Goal: Transaction & Acquisition: Purchase product/service

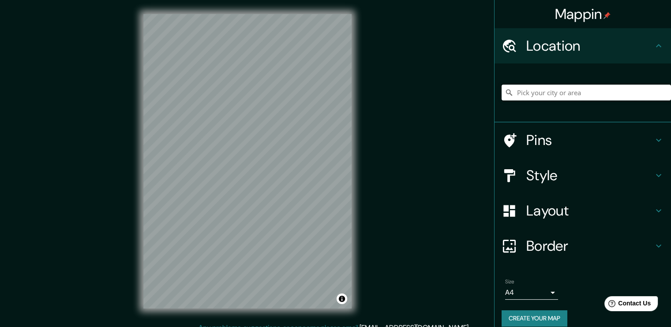
click at [545, 99] on input "Pick your city or area" at bounding box center [586, 93] width 169 height 16
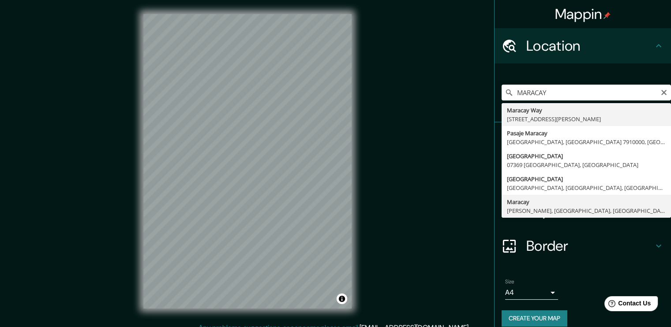
type input "Maracay, Girardot, Aragua, Venezuela"
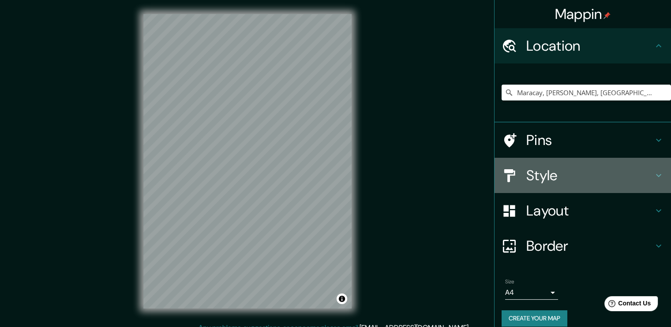
click at [643, 173] on h4 "Style" at bounding box center [589, 176] width 127 height 18
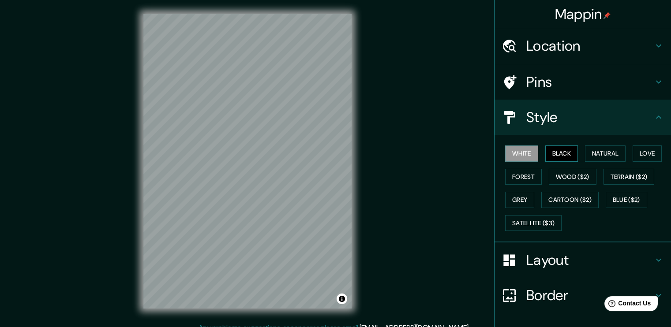
click at [556, 152] on button "Black" at bounding box center [561, 154] width 33 height 16
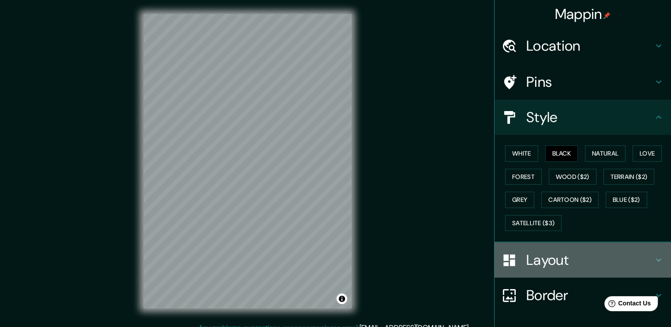
click at [595, 258] on h4 "Layout" at bounding box center [589, 260] width 127 height 18
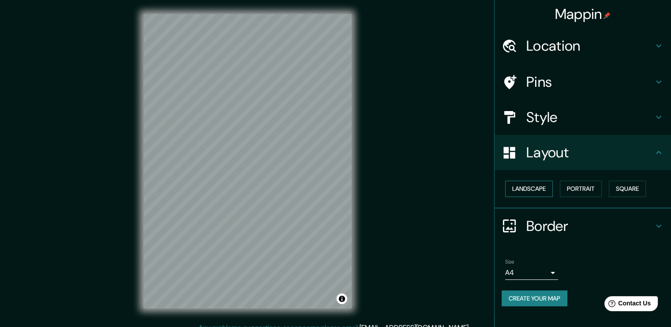
click at [524, 183] on button "Landscape" at bounding box center [529, 189] width 48 height 16
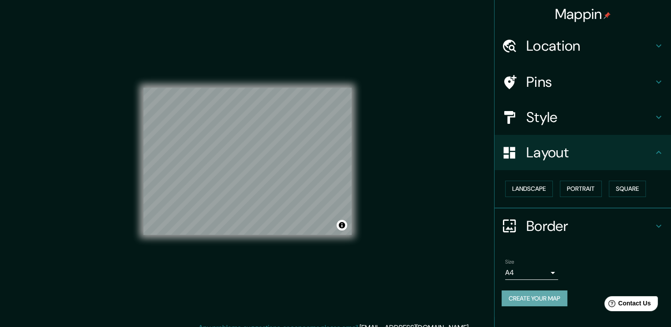
click at [547, 300] on button "Create your map" at bounding box center [535, 299] width 66 height 16
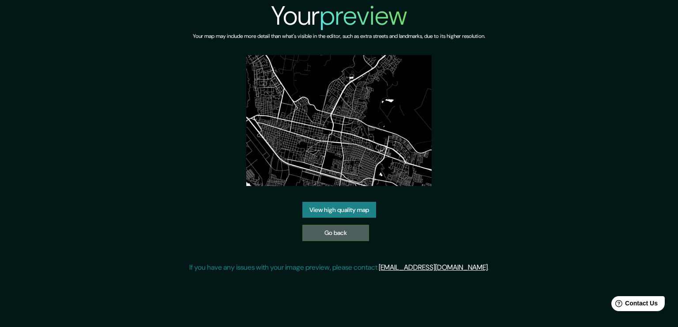
click at [327, 229] on link "Go back" at bounding box center [335, 233] width 67 height 16
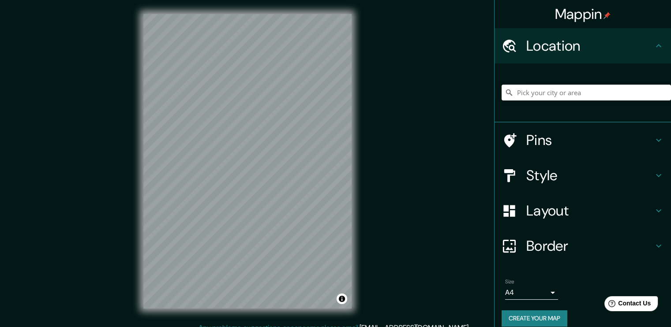
click at [556, 88] on input "Pick your city or area" at bounding box center [586, 93] width 169 height 16
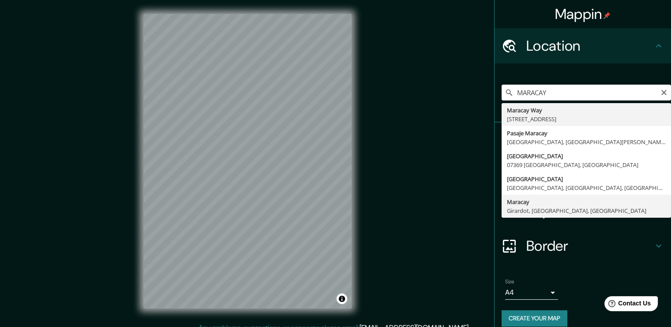
type input "Maracay, Girardot, Aragua, Venezuela"
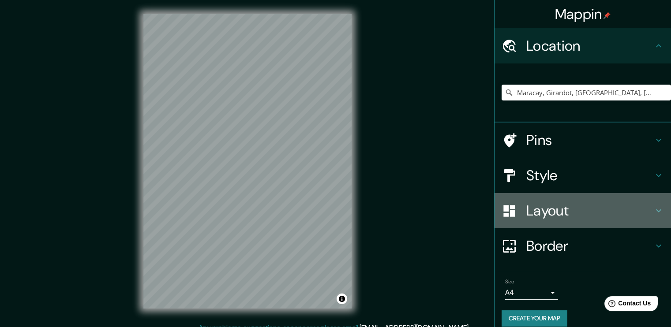
click at [639, 208] on h4 "Layout" at bounding box center [589, 211] width 127 height 18
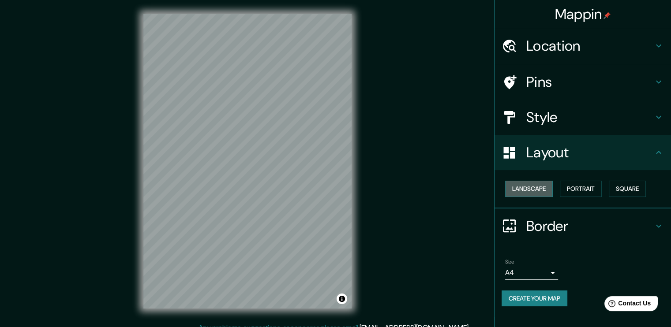
click at [536, 191] on button "Landscape" at bounding box center [529, 189] width 48 height 16
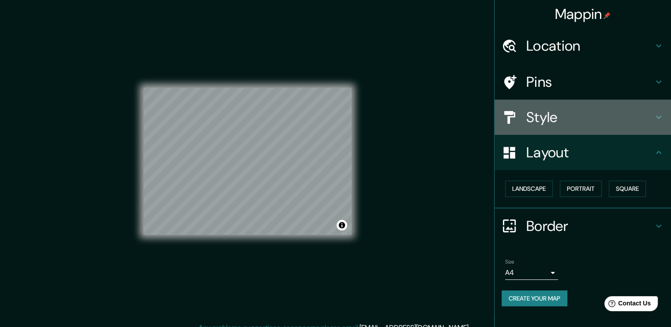
click at [558, 116] on h4 "Style" at bounding box center [589, 118] width 127 height 18
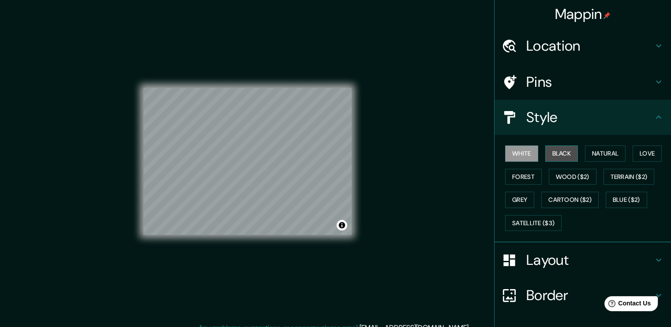
click at [558, 148] on button "Black" at bounding box center [561, 154] width 33 height 16
click at [569, 301] on h4 "Border" at bounding box center [589, 296] width 127 height 18
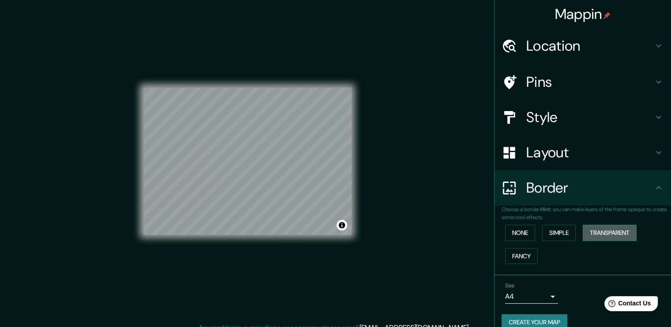
click at [593, 228] on button "Transparent" at bounding box center [610, 233] width 54 height 16
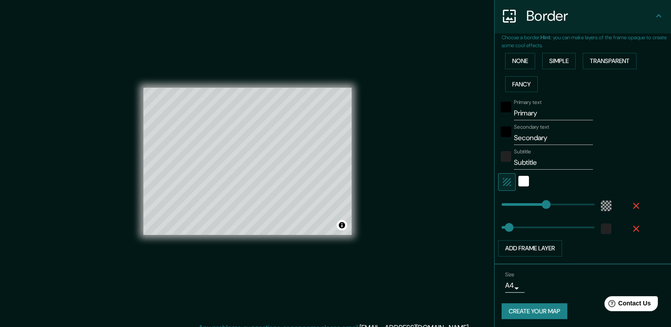
scroll to position [173, 0]
click at [539, 247] on button "Add frame layer" at bounding box center [530, 248] width 64 height 16
type input "227"
type input "38"
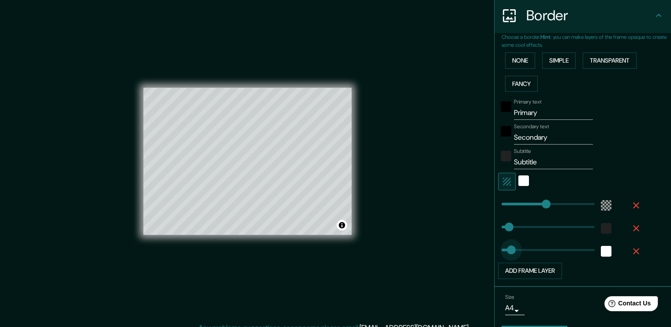
type input "46"
drag, startPoint x: 533, startPoint y: 247, endPoint x: 504, endPoint y: 251, distance: 29.0
type input "227"
type input "38"
click at [631, 255] on icon "button" at bounding box center [636, 251] width 11 height 11
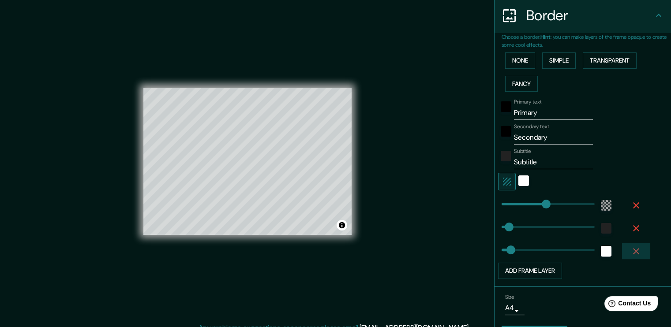
type input "227"
type input "38"
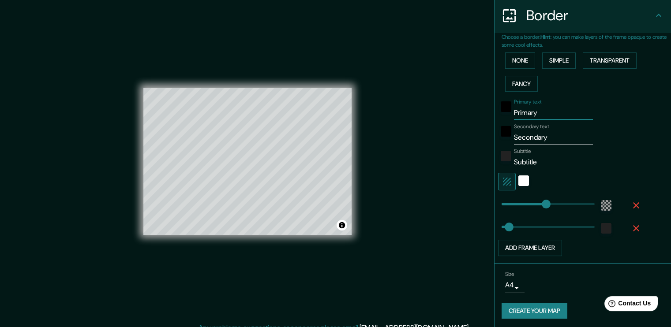
drag, startPoint x: 537, startPoint y: 114, endPoint x: 493, endPoint y: 116, distance: 44.6
click at [498, 116] on div "Primary text Primary" at bounding box center [570, 109] width 145 height 21
type input "M"
type input "227"
type input "38"
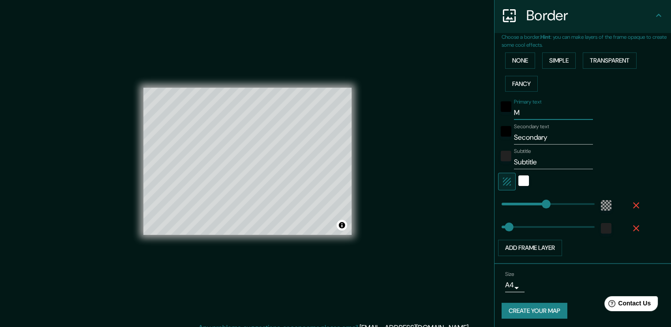
type input "MA"
type input "227"
type input "38"
type input "MAR"
type input "227"
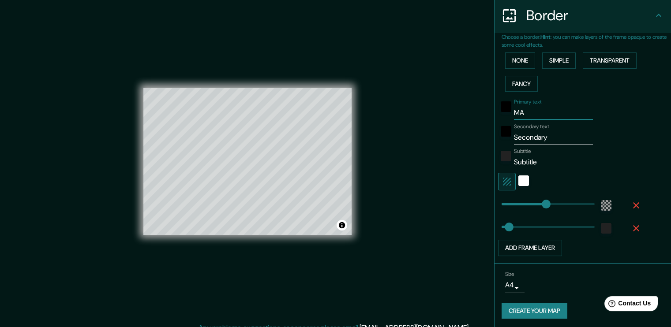
type input "38"
type input "MARA"
type input "227"
type input "38"
type input "MARAC"
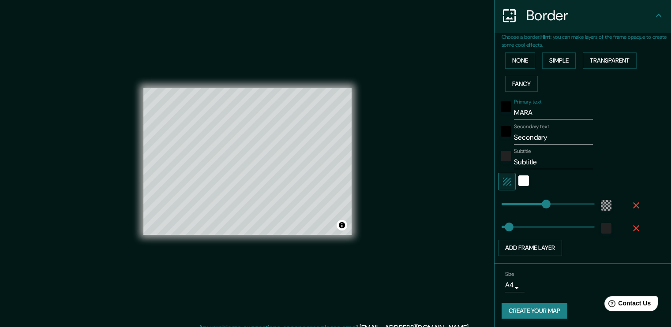
type input "227"
type input "38"
type input "MARACA"
type input "227"
type input "38"
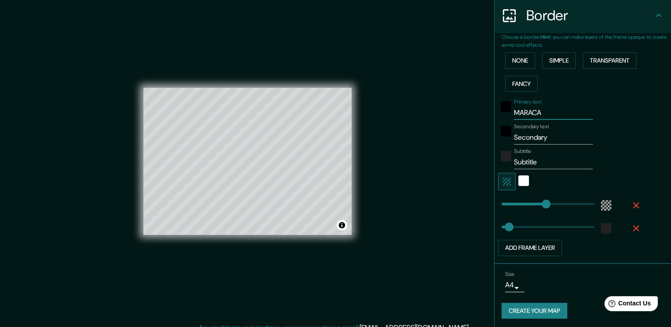
type input "MARACAY"
type input "227"
type input "38"
type input "MARACAY"
drag, startPoint x: 555, startPoint y: 140, endPoint x: 477, endPoint y: 148, distance: 77.6
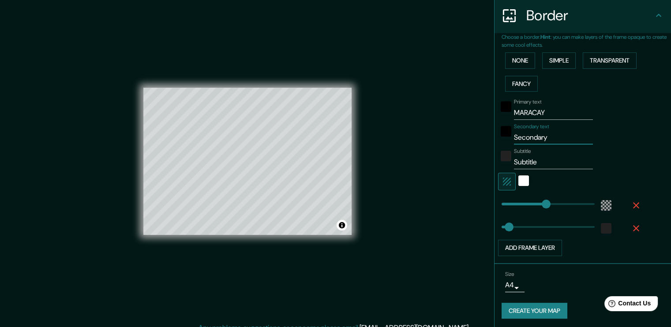
click at [477, 148] on div "Mappin Location Maracay, Girardot, Aragua, Venezuela Pins Style Layout Border C…" at bounding box center [335, 168] width 671 height 337
type input "A"
type input "227"
type input "38"
type input "AR"
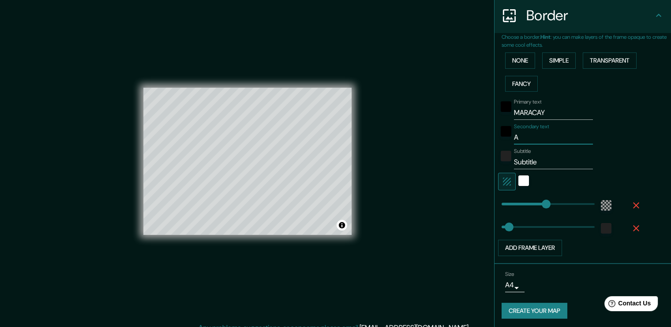
type input "227"
type input "38"
type input "ARA"
type input "227"
type input "38"
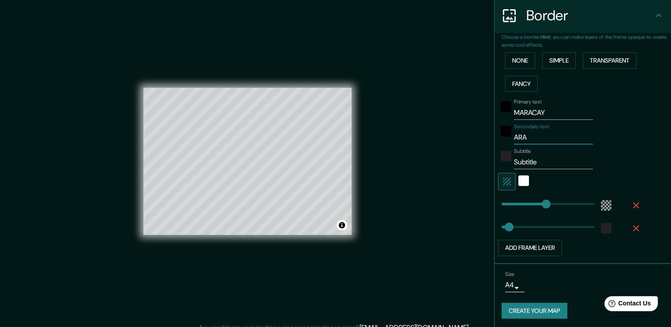
type input "ARAG"
type input "227"
type input "38"
type input "ARAGU"
type input "227"
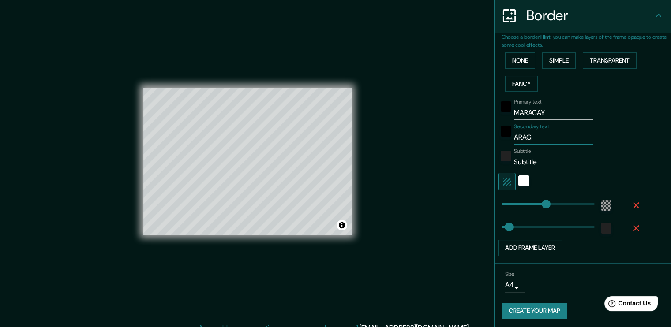
type input "38"
type input "ARAGUA"
type input "227"
type input "38"
type input "ARAGUA"
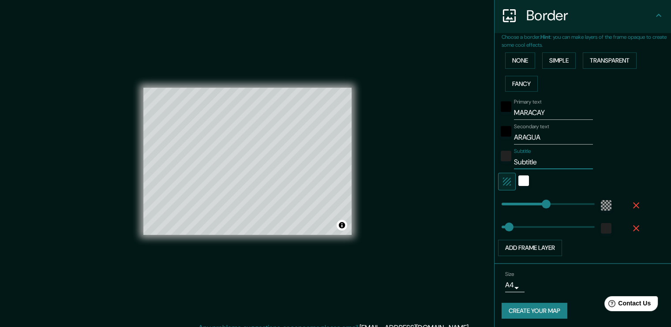
drag, startPoint x: 537, startPoint y: 163, endPoint x: 478, endPoint y: 169, distance: 58.5
click at [478, 169] on div "Mappin Location Maracay, Girardot, Aragua, Venezuela Pins Style Layout Border C…" at bounding box center [335, 168] width 671 height 337
type input "227"
type input "38"
type input "227"
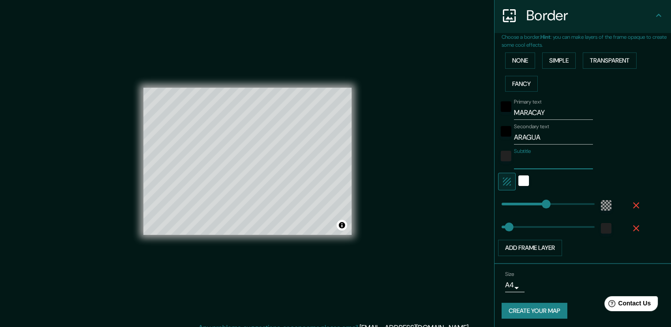
type input "38"
type input "227"
type input "70"
drag, startPoint x: 538, startPoint y: 203, endPoint x: 509, endPoint y: 206, distance: 29.4
click at [601, 224] on div "color-222222" at bounding box center [606, 228] width 11 height 11
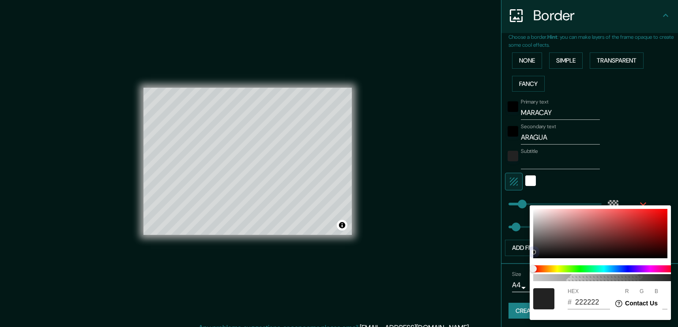
type input "38"
type input "BCB8B8"
type input "188"
type input "184"
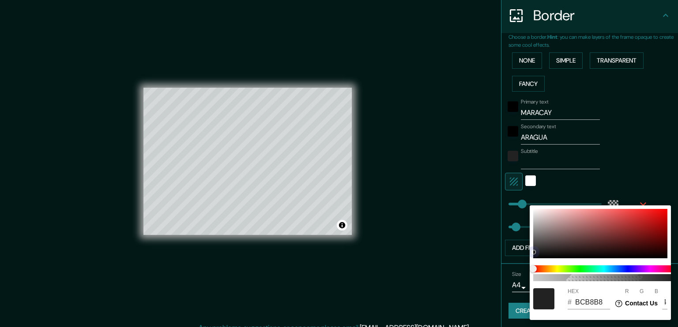
type input "38"
type input "D1D1D1"
type input "209"
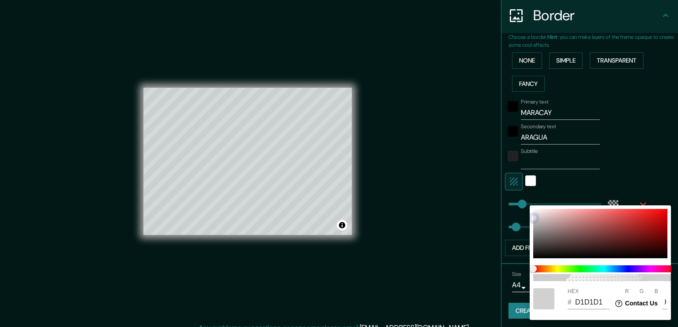
drag, startPoint x: 549, startPoint y: 229, endPoint x: 516, endPoint y: 193, distance: 49.3
click at [516, 193] on div "100 HEX # D1D1D1 R 209 G 209 B 209" at bounding box center [339, 163] width 678 height 327
type input "38"
type input "C8A8A8"
type input "200"
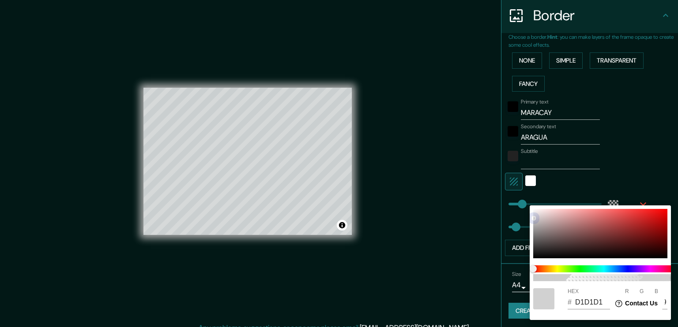
type input "168"
type input "38"
type input "CCADAD"
type input "204"
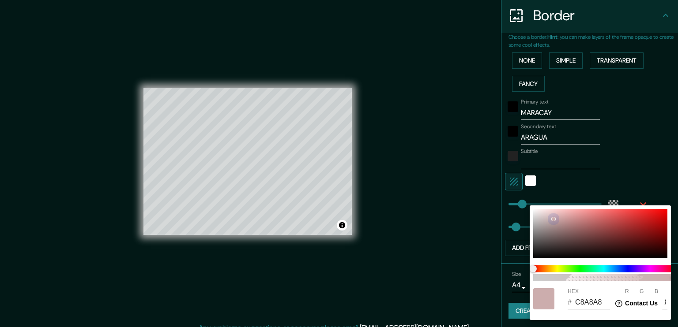
type input "173"
type input "38"
type input "D6BDBD"
type input "214"
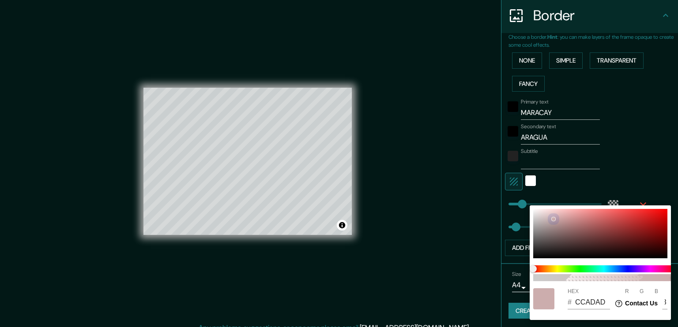
type input "189"
type input "38"
type input "DFD0D0"
type input "223"
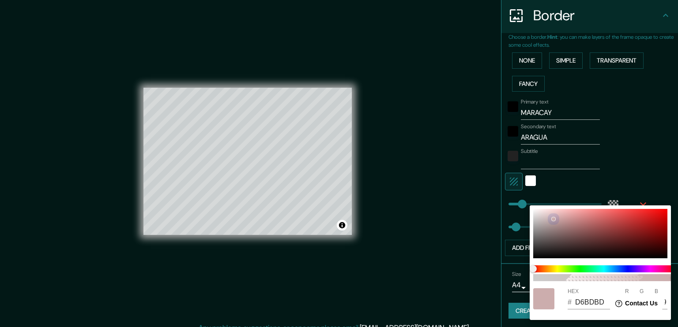
type input "208"
type input "38"
type input "E1D7D7"
type input "225"
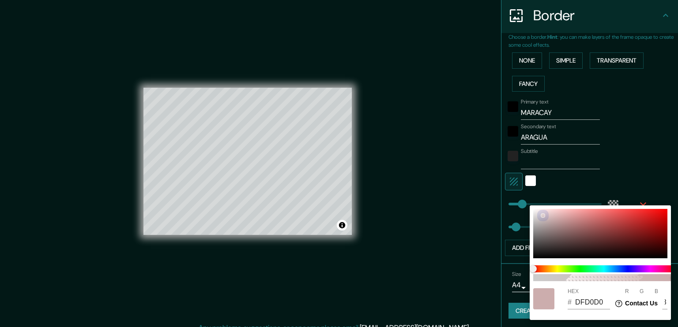
type input "215"
type input "38"
type input "E6E4E4"
type input "230"
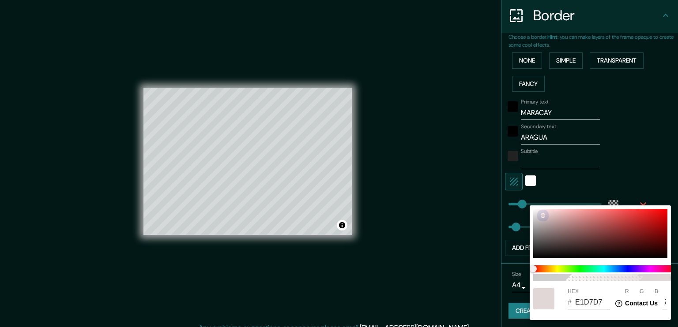
type input "228"
type input "38"
type input "F4F4F4"
type input "244"
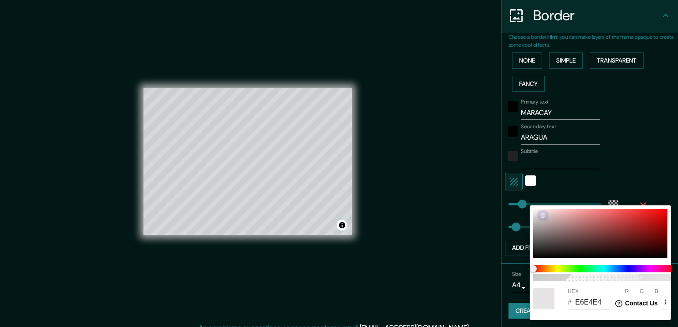
type input "244"
type input "38"
type input "B32C2C"
type input "179"
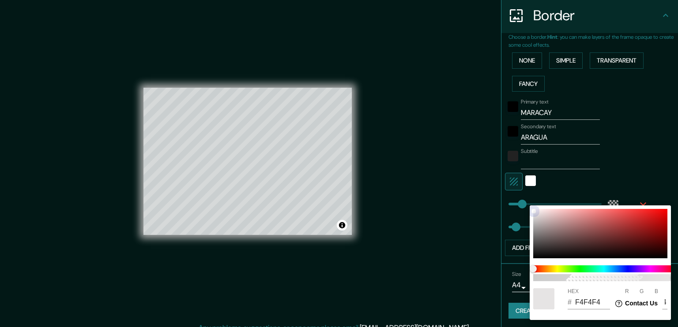
type input "44"
type input "38"
type input "AA2222"
type input "170"
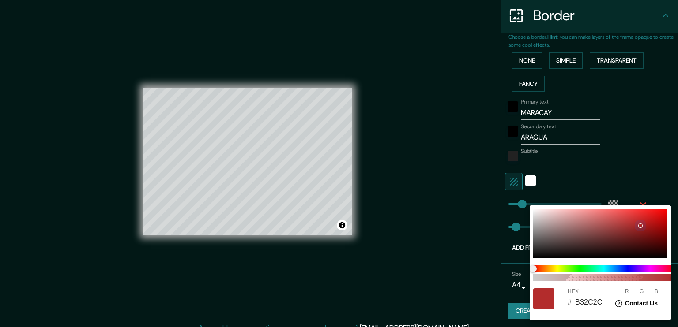
type input "34"
type input "38"
type input "A11717"
type input "161"
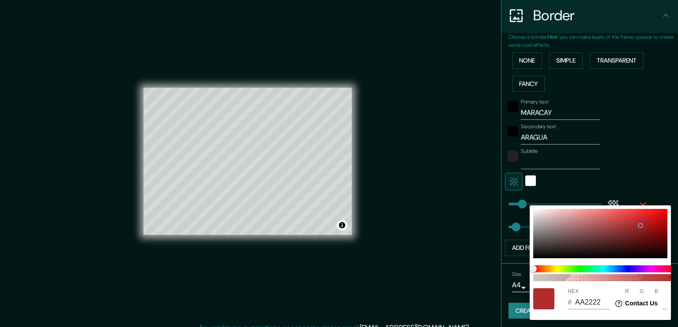
type input "23"
type input "38"
type input "930D0D"
type input "147"
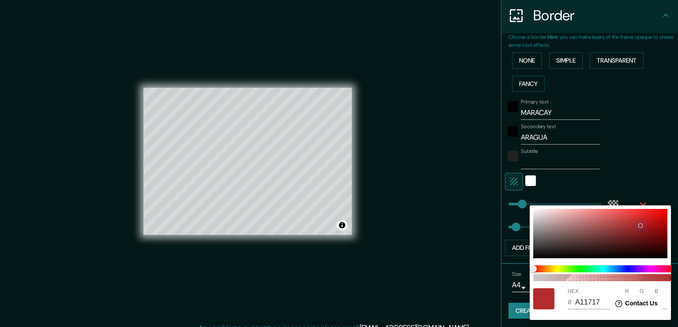
type input "13"
type input "38"
type input "8E0909"
type input "142"
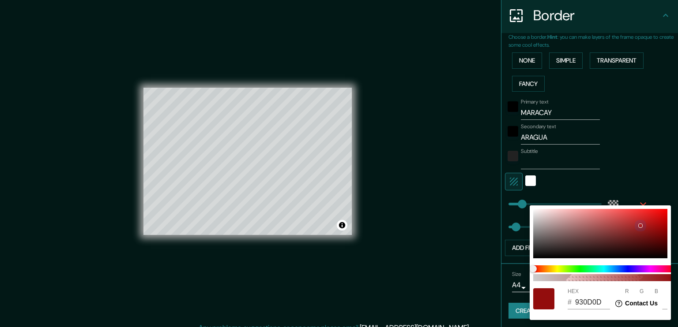
type input "9"
type input "38"
type input "8A0505"
type input "138"
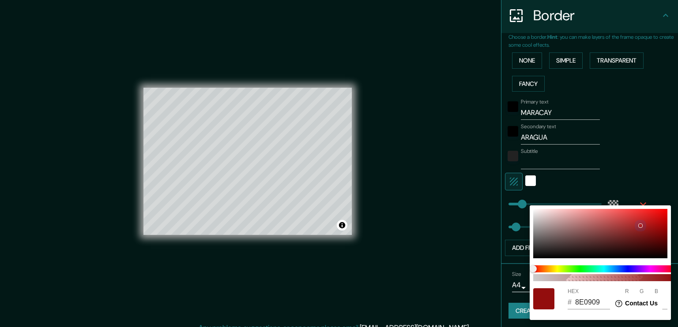
type input "5"
type input "38"
type input "8A0404"
type input "4"
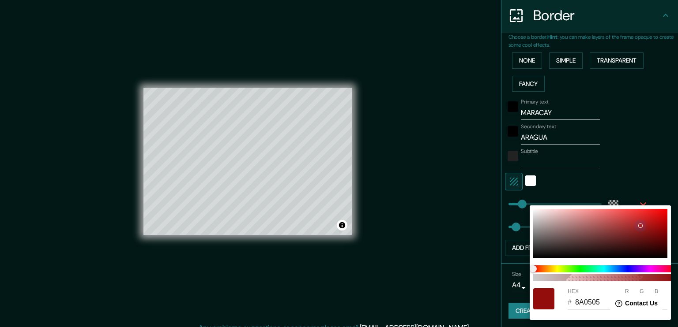
type input "4"
type input "38"
type input "850101"
type input "133"
type input "1"
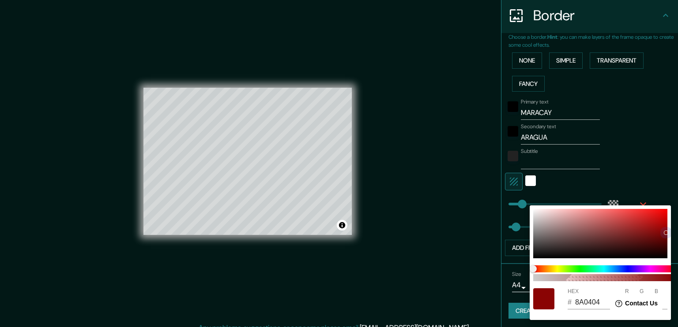
type input "1"
type input "38"
type input "850000"
type input "0"
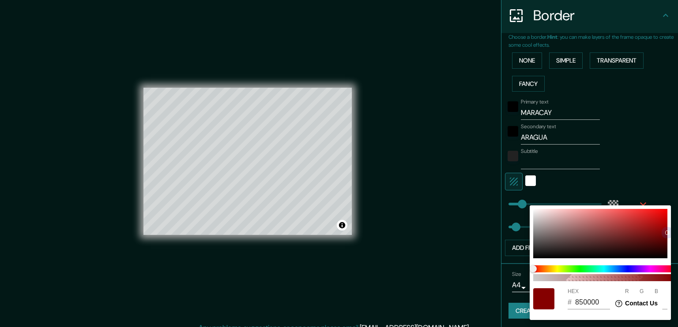
type input "38"
type input "A14B4B"
type input "161"
type input "75"
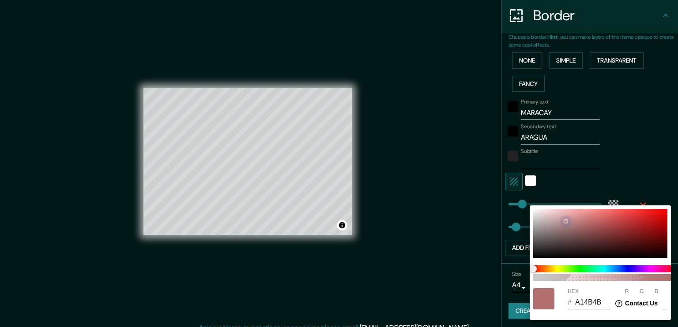
type input "38"
type input "C39494"
type input "195"
type input "148"
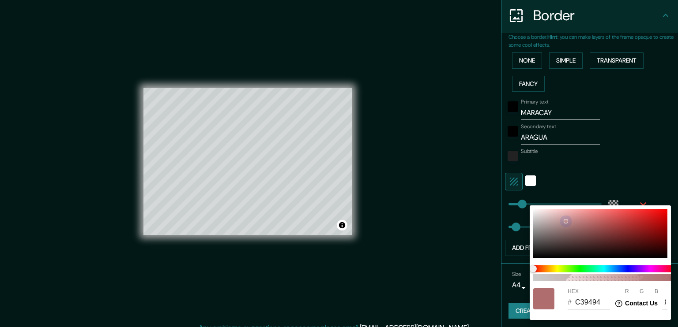
type input "38"
type input "CAA2A2"
type input "202"
type input "162"
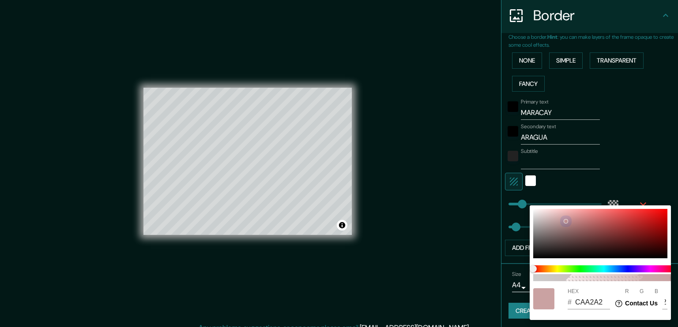
type input "38"
type input "D8BEBE"
type input "216"
type input "190"
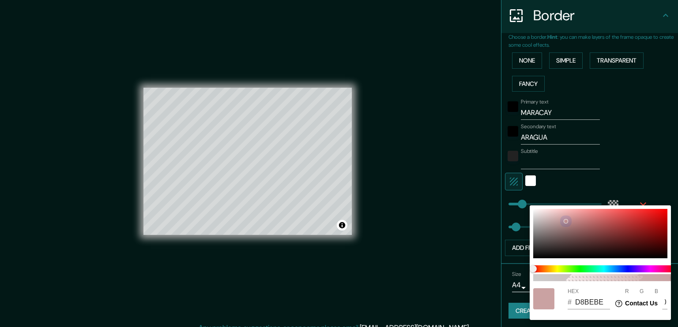
type input "38"
type input "E1D3D3"
type input "225"
type input "211"
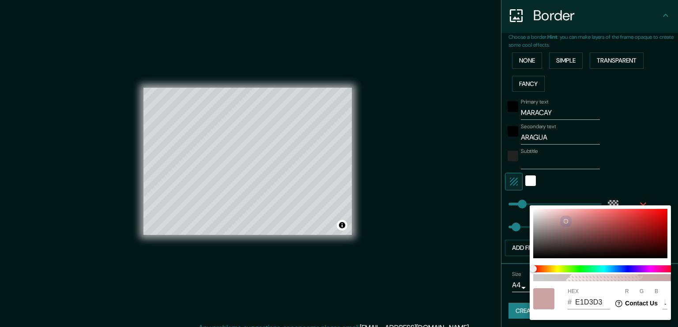
type input "38"
type input "EAE8E8"
type input "234"
type input "232"
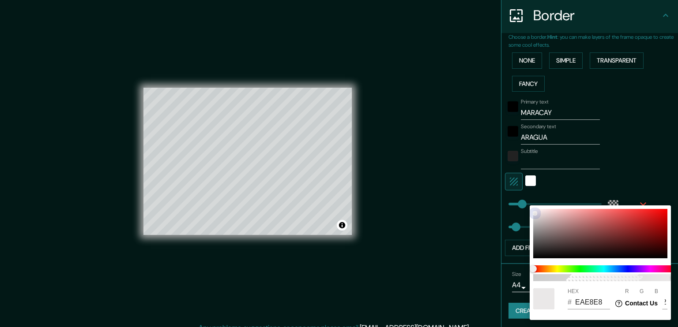
drag, startPoint x: 563, startPoint y: 221, endPoint x: 508, endPoint y: 145, distance: 93.9
click at [508, 145] on div "100 HEX # EAE8E8 R 234 G 232 B 232" at bounding box center [339, 163] width 678 height 327
type input "38"
type input "F6F5F5"
type input "246"
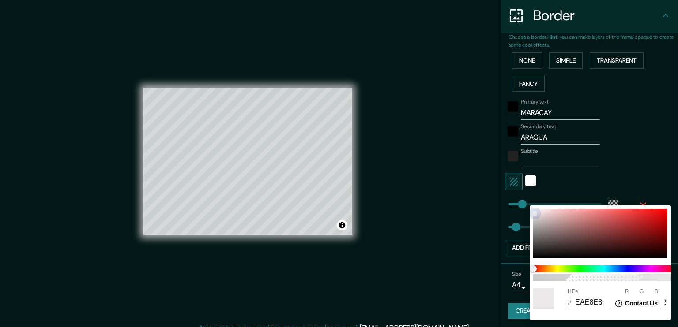
type input "245"
drag, startPoint x: 536, startPoint y: 219, endPoint x: 526, endPoint y: 190, distance: 30.1
click at [526, 190] on div "100 HEX # F6F5F5 R 246 G 245 B 245" at bounding box center [339, 163] width 678 height 327
click at [634, 126] on div at bounding box center [339, 163] width 678 height 327
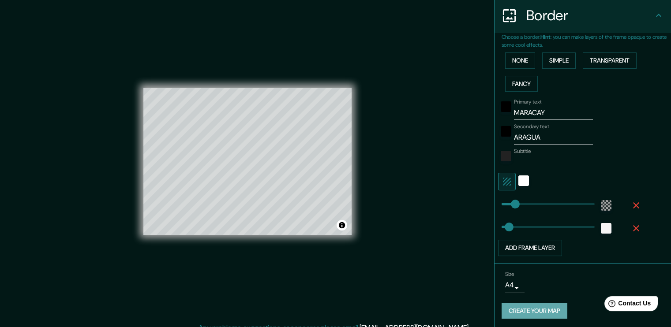
click at [527, 308] on button "Create your map" at bounding box center [535, 311] width 66 height 16
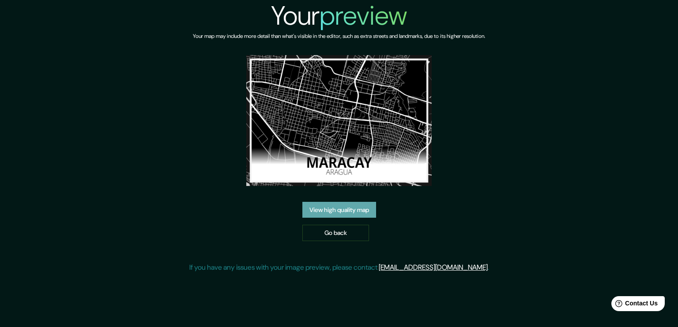
click at [349, 213] on link "View high quality map" at bounding box center [339, 210] width 74 height 16
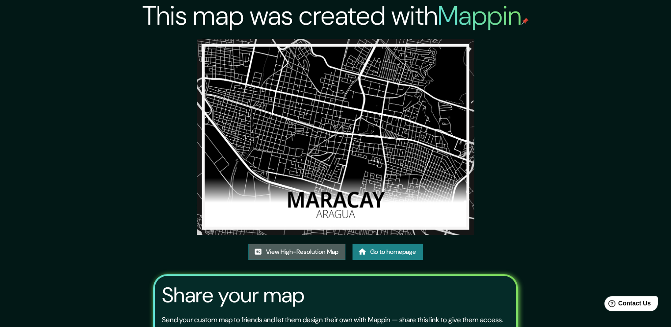
click at [312, 248] on link "View High-Resolution Map" at bounding box center [296, 252] width 97 height 16
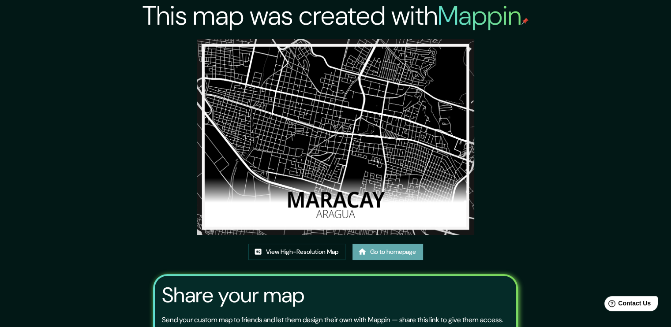
click at [392, 252] on link "Go to homepage" at bounding box center [388, 252] width 71 height 16
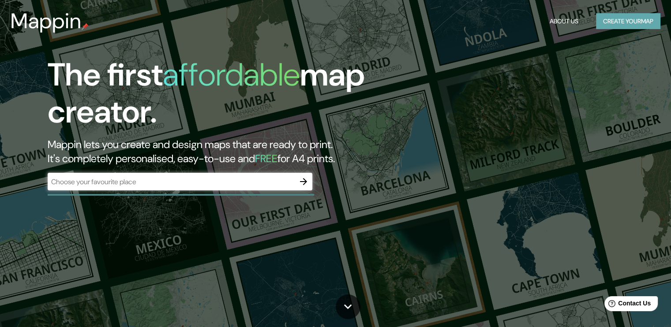
click at [632, 19] on button "Create your map" at bounding box center [628, 21] width 64 height 16
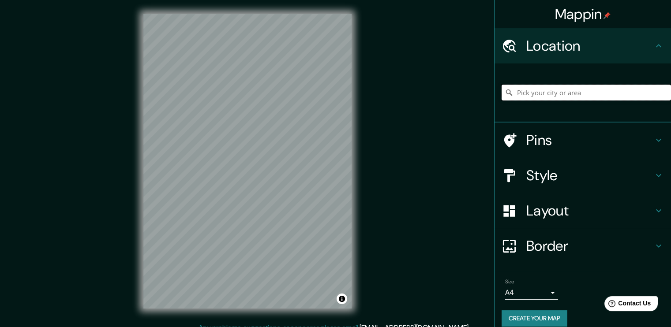
click at [585, 90] on input "Pick your city or area" at bounding box center [586, 93] width 169 height 16
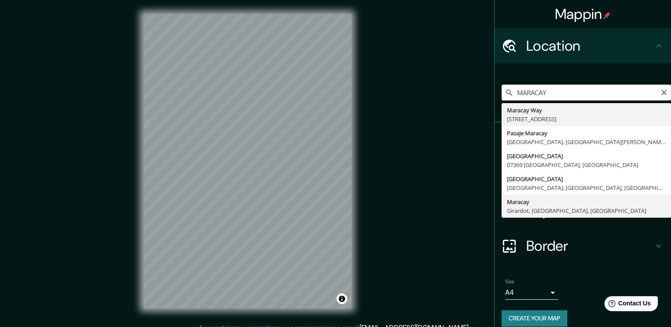
type input "Maracay, Girardot, Aragua, Venezuela"
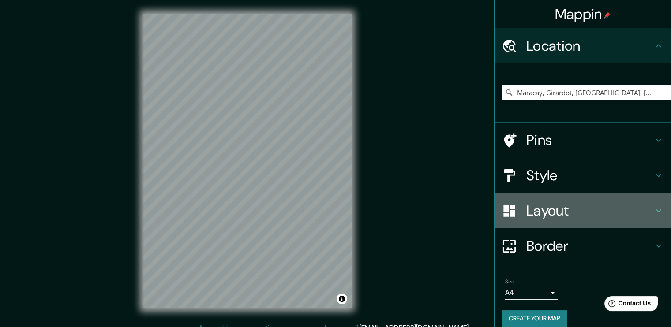
click at [618, 208] on h4 "Layout" at bounding box center [589, 211] width 127 height 18
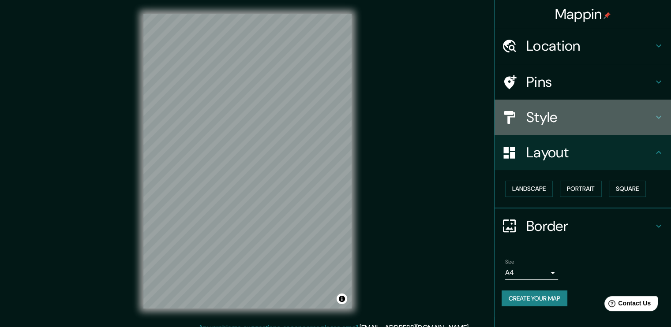
click at [659, 116] on icon at bounding box center [658, 117] width 11 height 11
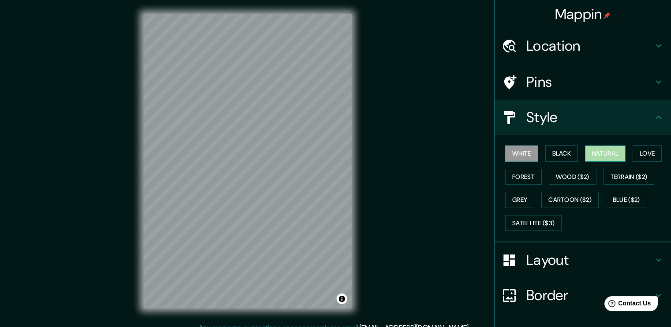
click at [607, 149] on button "Natural" at bounding box center [605, 154] width 41 height 16
click at [559, 157] on button "Black" at bounding box center [561, 154] width 33 height 16
click at [517, 157] on button "White" at bounding box center [521, 154] width 33 height 16
click at [555, 154] on button "Black" at bounding box center [561, 154] width 33 height 16
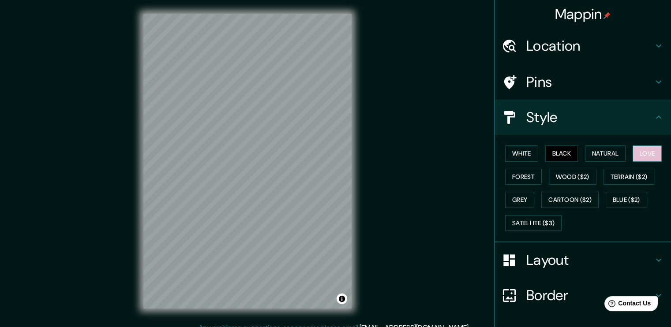
click at [642, 157] on button "Love" at bounding box center [647, 154] width 29 height 16
click at [514, 180] on button "Forest" at bounding box center [523, 177] width 37 height 16
click at [514, 197] on button "Grey" at bounding box center [519, 200] width 29 height 16
click at [554, 154] on button "Black" at bounding box center [561, 154] width 33 height 16
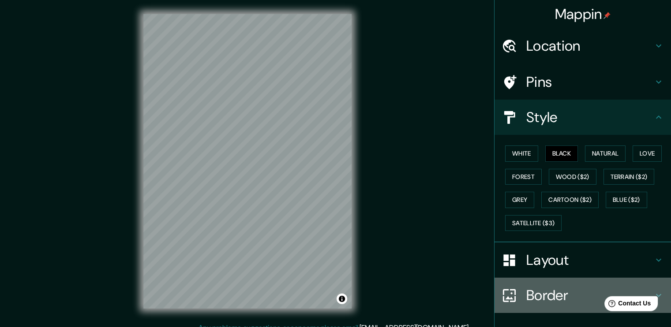
click at [570, 299] on h4 "Border" at bounding box center [589, 296] width 127 height 18
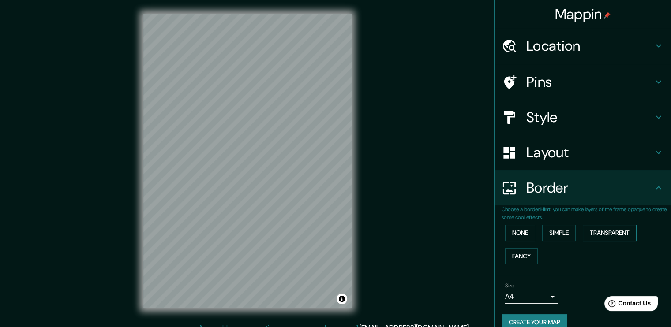
click at [597, 231] on button "Transparent" at bounding box center [610, 233] width 54 height 16
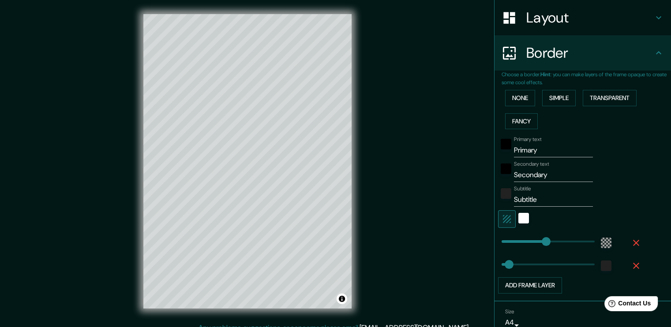
scroll to position [173, 0]
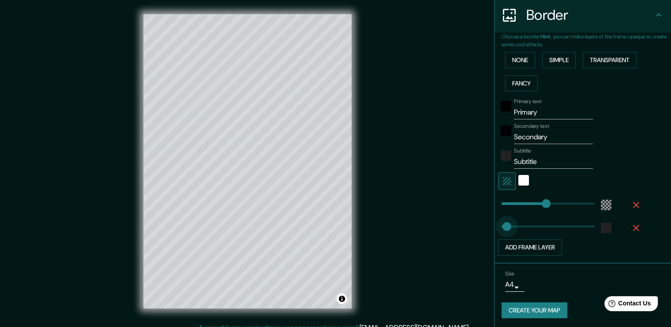
type input "0"
drag, startPoint x: 500, startPoint y: 224, endPoint x: 491, endPoint y: 226, distance: 9.9
type input "227"
type input "39"
drag, startPoint x: 495, startPoint y: 225, endPoint x: 503, endPoint y: 225, distance: 7.9
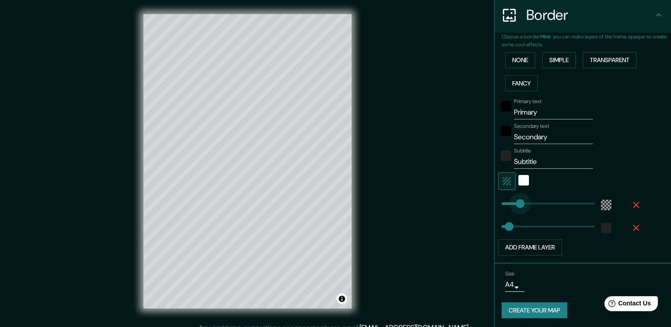
type input "50"
drag, startPoint x: 540, startPoint y: 204, endPoint x: 505, endPoint y: 211, distance: 35.6
type input "0"
drag, startPoint x: 504, startPoint y: 201, endPoint x: 475, endPoint y: 203, distance: 29.2
drag, startPoint x: 533, startPoint y: 114, endPoint x: 470, endPoint y: 116, distance: 63.6
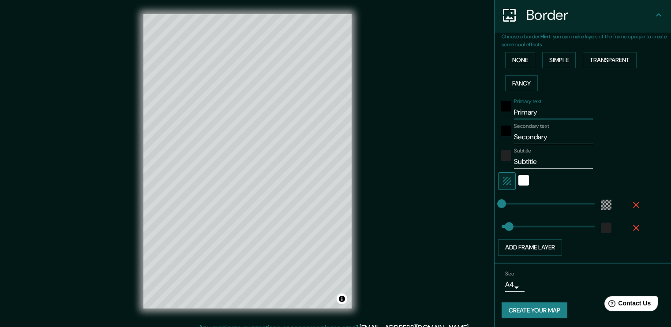
click at [470, 116] on div "Mappin Location Maracay, Girardot, Aragua, Venezuela Pins Style Layout Border C…" at bounding box center [335, 168] width 671 height 337
type input "MARACAY"
drag, startPoint x: 545, startPoint y: 139, endPoint x: 456, endPoint y: 133, distance: 89.3
click at [456, 133] on div "Mappin Location Maracay, Girardot, Aragua, Venezuela Pins Style Layout Border C…" at bounding box center [335, 168] width 671 height 337
type input "ARAGUA"
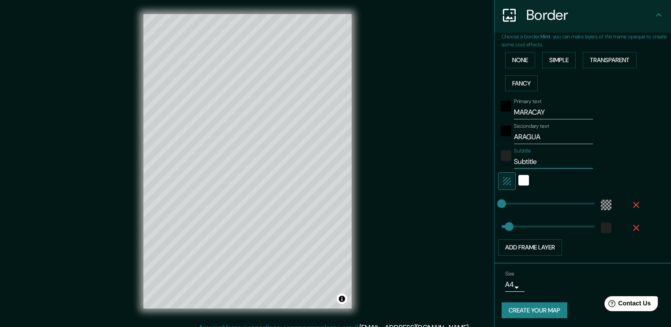
drag, startPoint x: 535, startPoint y: 160, endPoint x: 422, endPoint y: 151, distance: 113.3
click at [422, 151] on div "Mappin Location Maracay, Girardot, Aragua, Venezuela Pins Style Layout Border C…" at bounding box center [335, 168] width 671 height 337
type input "Ç"
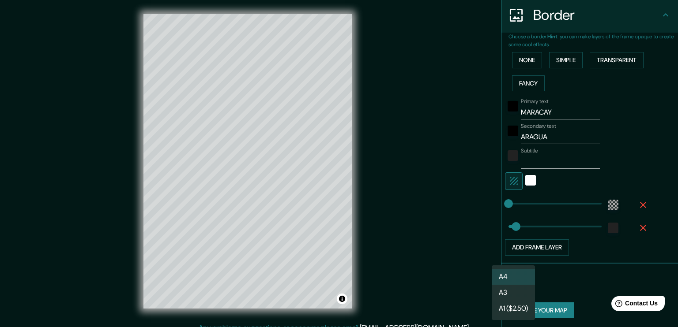
click at [508, 284] on body "Mappin Location Maracay, Girardot, Aragua, Venezuela Pins Style Layout Border C…" at bounding box center [339, 163] width 678 height 327
click at [507, 287] on li "A3" at bounding box center [513, 293] width 43 height 16
type input "a4"
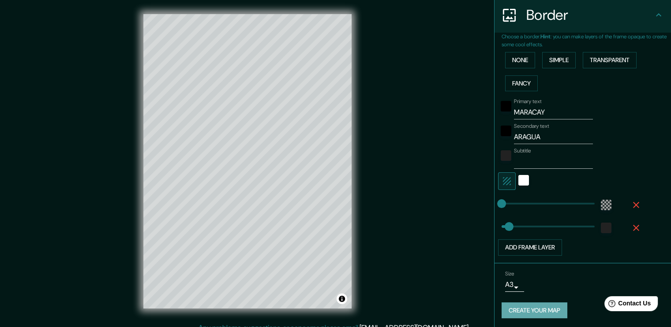
click at [520, 308] on button "Create your map" at bounding box center [535, 311] width 66 height 16
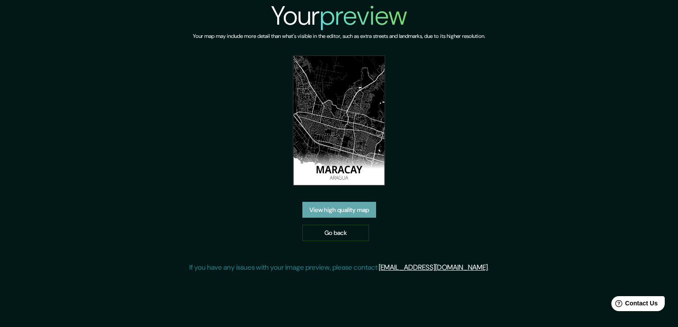
click at [361, 207] on link "View high quality map" at bounding box center [339, 210] width 74 height 16
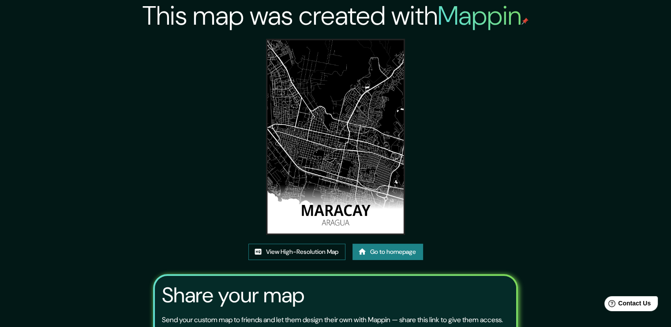
click at [293, 252] on link "View High-Resolution Map" at bounding box center [296, 252] width 97 height 16
click at [304, 250] on link "View High-Resolution Map" at bounding box center [296, 252] width 97 height 16
click at [296, 255] on link "View High-Resolution Map" at bounding box center [296, 252] width 97 height 16
click at [390, 260] on link "Go to homepage" at bounding box center [388, 252] width 71 height 16
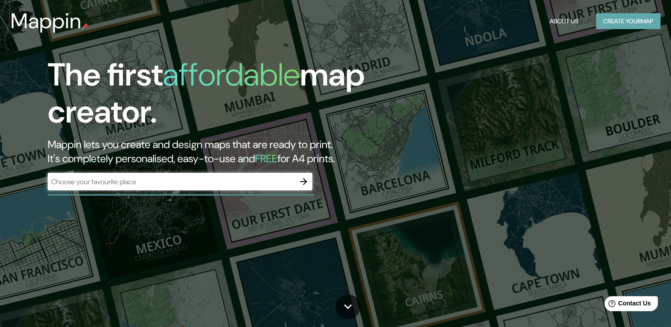
click at [612, 21] on button "Create your map" at bounding box center [628, 21] width 64 height 16
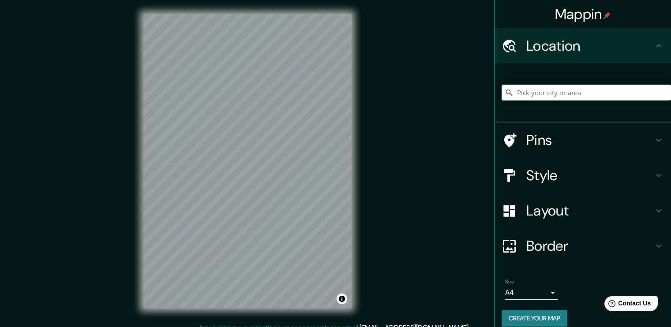
click at [531, 96] on input "Pick your city or area" at bounding box center [586, 93] width 169 height 16
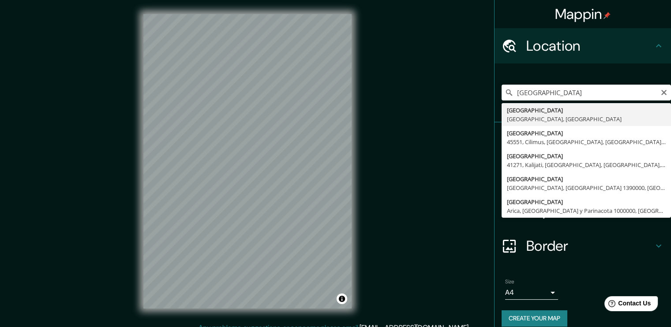
type input "[GEOGRAPHIC_DATA], [GEOGRAPHIC_DATA], [GEOGRAPHIC_DATA]"
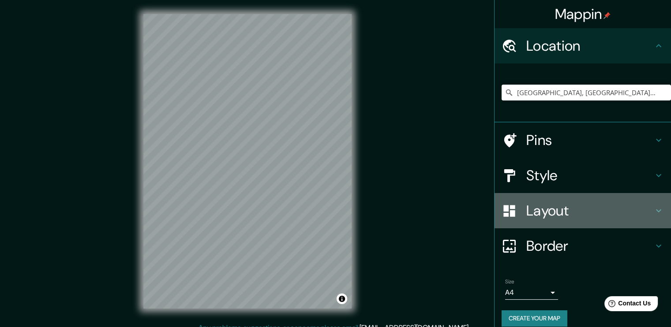
click at [653, 209] on icon at bounding box center [658, 211] width 11 height 11
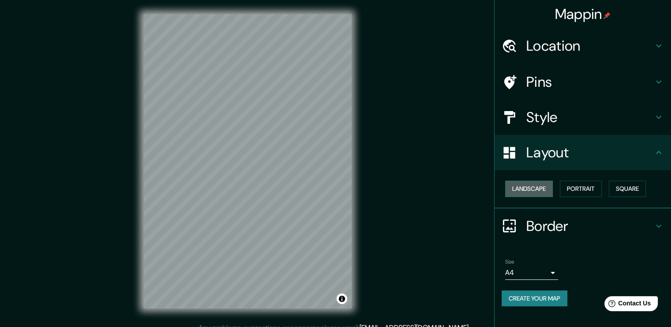
click at [530, 188] on button "Landscape" at bounding box center [529, 189] width 48 height 16
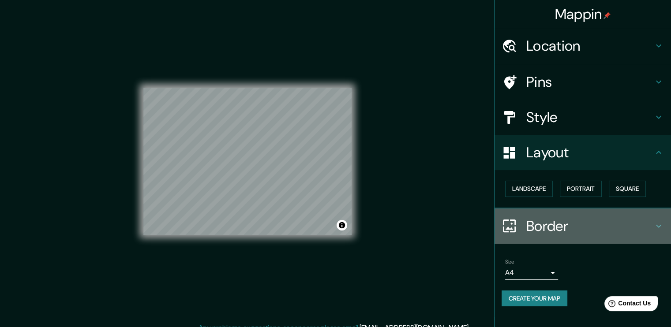
click at [657, 223] on icon at bounding box center [658, 226] width 11 height 11
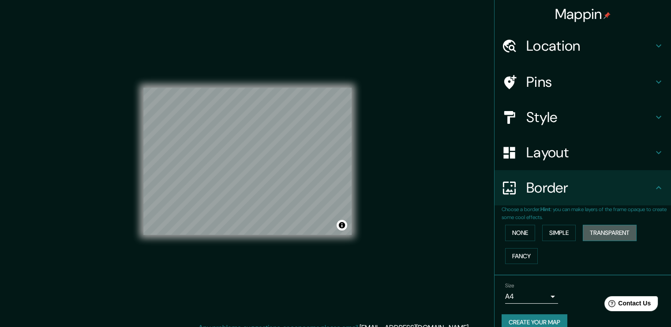
click at [598, 229] on button "Transparent" at bounding box center [610, 233] width 54 height 16
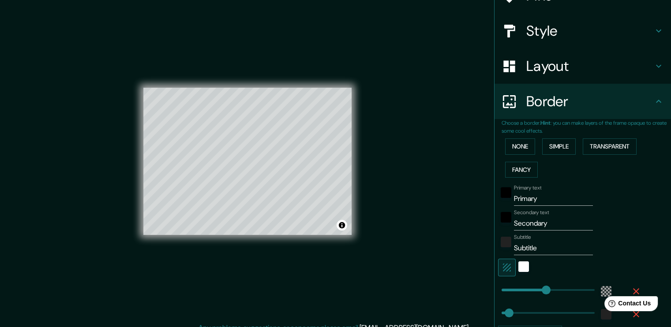
scroll to position [93, 0]
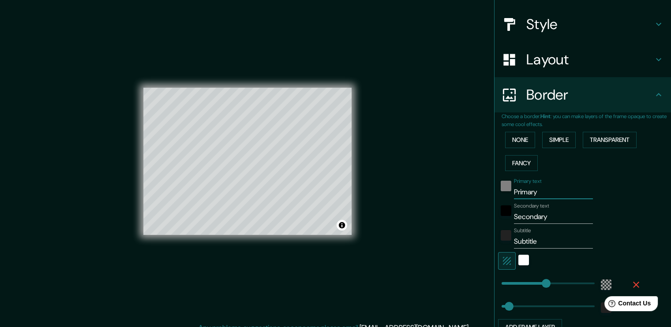
drag, startPoint x: 532, startPoint y: 190, endPoint x: 494, endPoint y: 188, distance: 38.0
click at [498, 188] on div "Primary text Primary" at bounding box center [570, 188] width 145 height 21
type input "C"
type input "227"
type input "38"
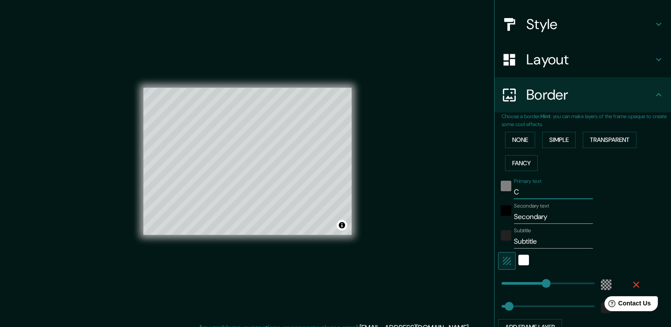
type input "CA"
type input "227"
type input "38"
type input "CAR"
type input "227"
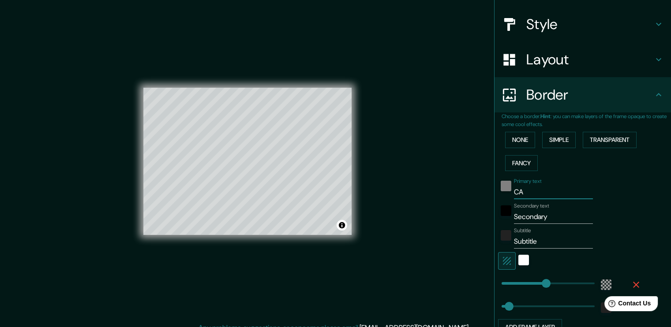
type input "38"
type input "CARA"
type input "227"
type input "38"
type input "CARAC"
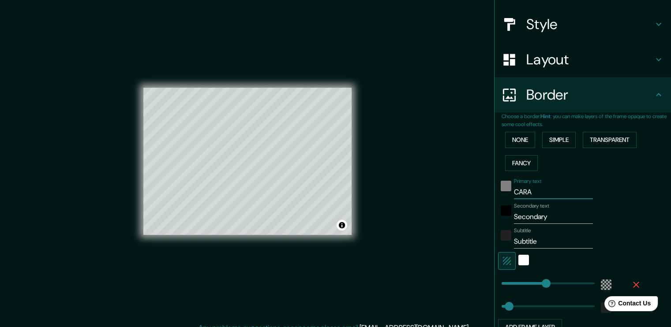
type input "227"
type input "38"
type input "CARACA"
type input "227"
type input "38"
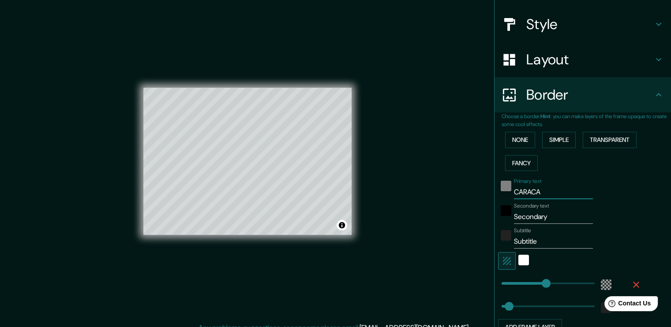
type input "CARACAS"
type input "227"
type input "38"
type input "CARACAS"
drag, startPoint x: 549, startPoint y: 220, endPoint x: 412, endPoint y: 227, distance: 137.0
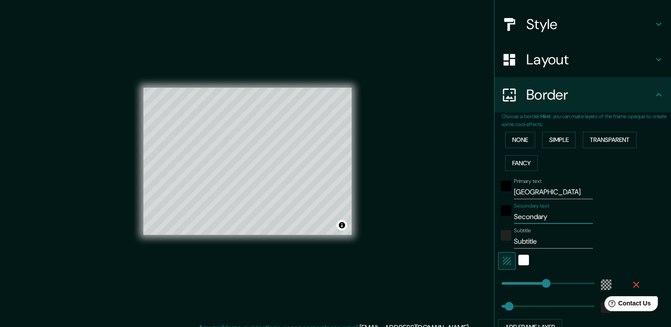
click at [412, 227] on div "Mappin Location Caracas, Distrito Capital, Venezuela Pins Style Layout Border C…" at bounding box center [335, 168] width 671 height 337
type input "V"
type input "227"
type input "38"
type input "VE"
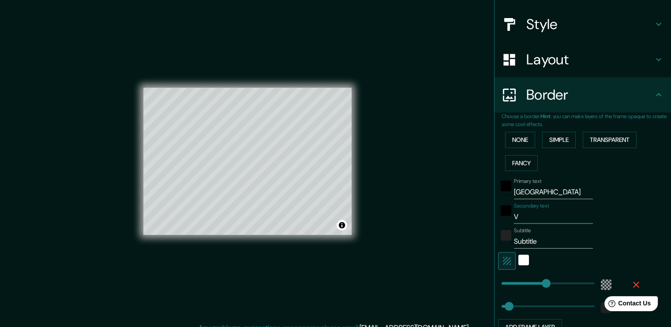
type input "227"
type input "38"
type input "VEN"
type input "227"
type input "38"
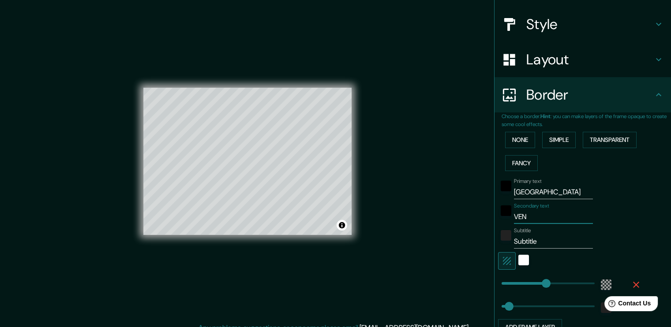
type input "VENE"
type input "227"
type input "38"
type input "VENEZ"
type input "227"
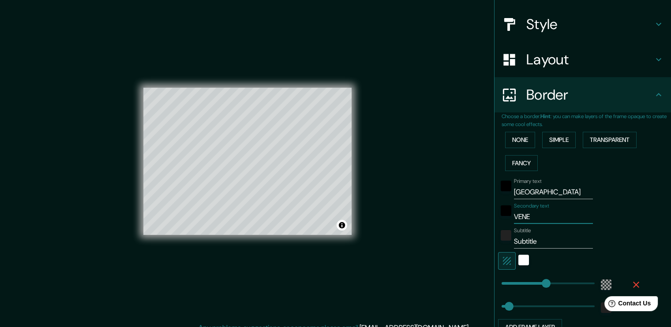
type input "38"
type input "VENEZU"
type input "227"
type input "38"
type input "VENEZUE"
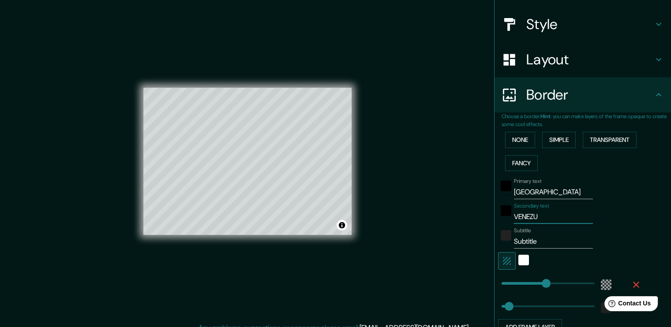
type input "227"
type input "38"
type input "VENEZUEL"
type input "227"
type input "38"
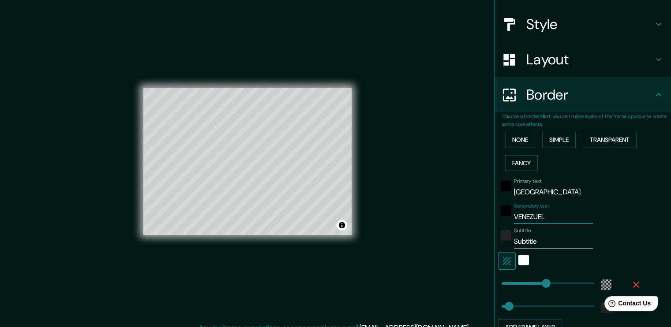
type input "VENEZUELA"
type input "227"
type input "38"
type input "VENEZUELA"
click at [539, 238] on input "Subtitle" at bounding box center [553, 242] width 79 height 14
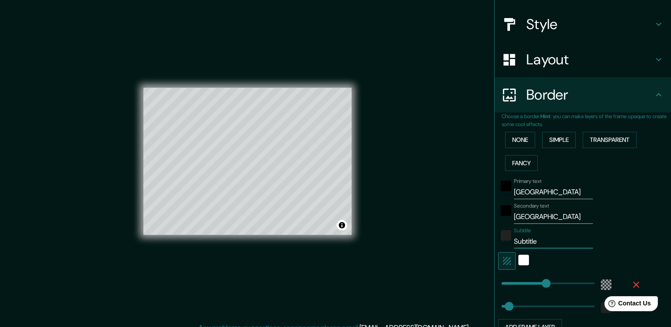
type input "Subtitl"
type input "227"
type input "38"
type input "Subtit"
type input "227"
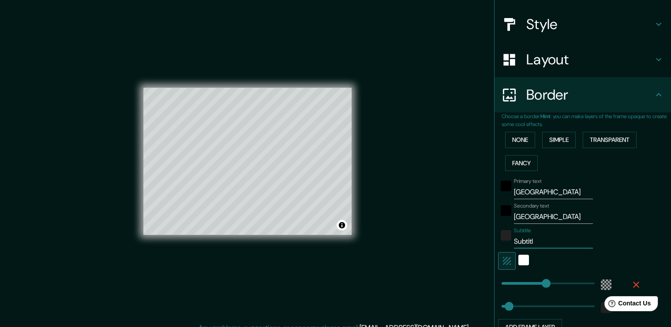
type input "38"
type input "Subti"
type input "227"
type input "38"
type input "Subt"
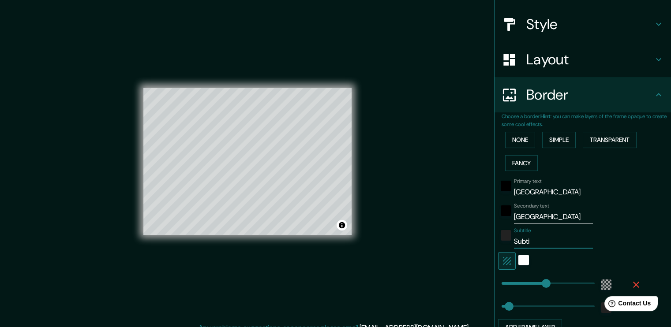
type input "227"
type input "38"
type input "Sub"
type input "227"
type input "38"
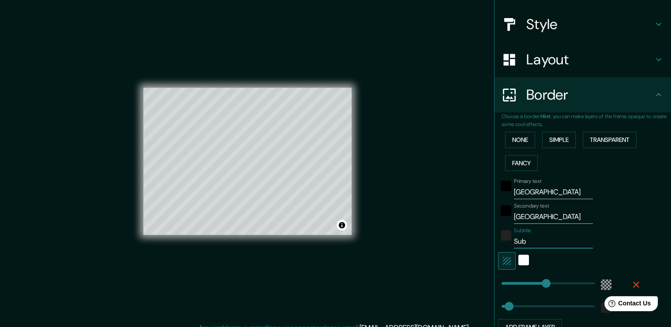
type input "Su"
type input "227"
type input "38"
type input "S"
type input "227"
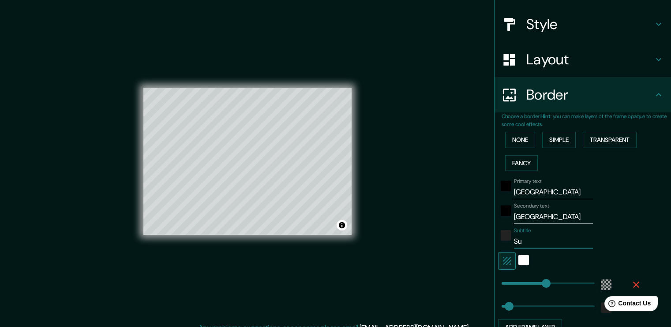
type input "38"
type input "227"
type input "38"
click at [553, 189] on input "CARACAS" at bounding box center [553, 192] width 79 height 14
type input "CARACAS"
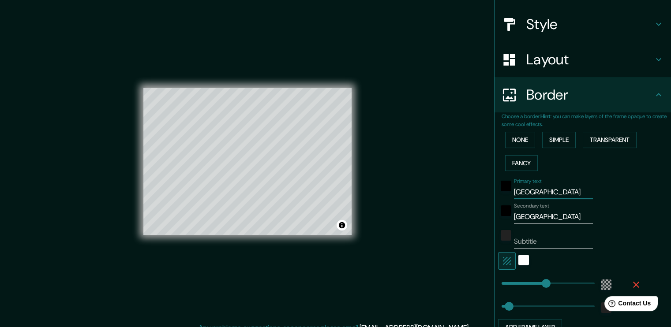
type input "227"
type input "38"
type input "CARACAS D"
type input "227"
type input "38"
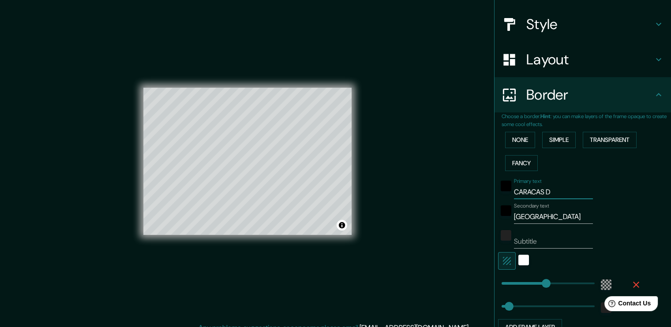
type input "CARACAS DC"
type input "227"
type input "38"
type input "CARACAS D"
type input "227"
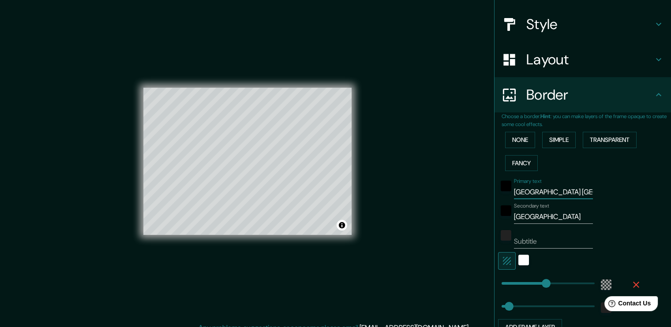
type input "38"
type input "CARACAS"
type input "227"
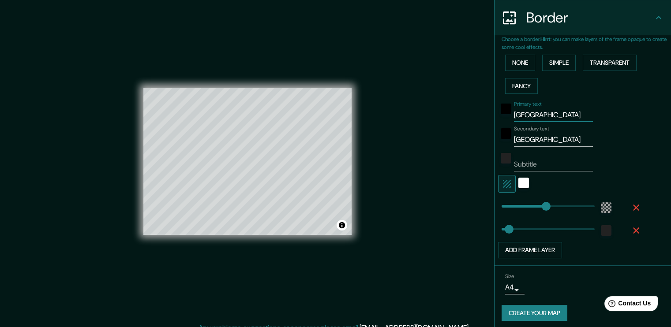
scroll to position [173, 0]
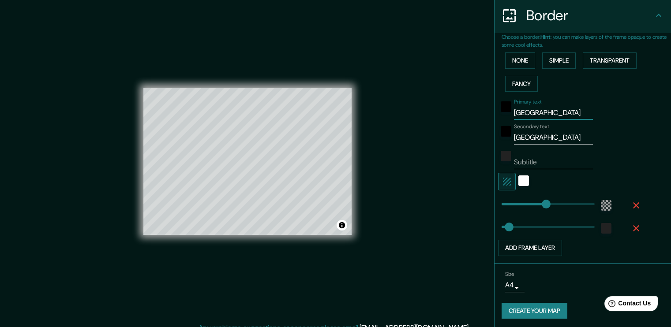
type input "38"
type input "227"
type input "CARACAS"
type input "46"
drag, startPoint x: 539, startPoint y: 203, endPoint x: 504, endPoint y: 203, distance: 34.9
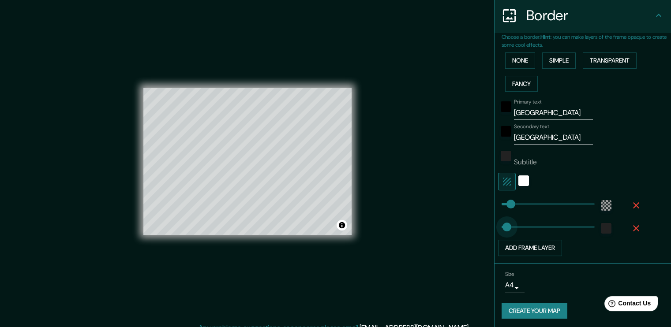
type input "23"
type input "28"
type input "0"
drag, startPoint x: 500, startPoint y: 205, endPoint x: 491, endPoint y: 205, distance: 9.7
type input "14"
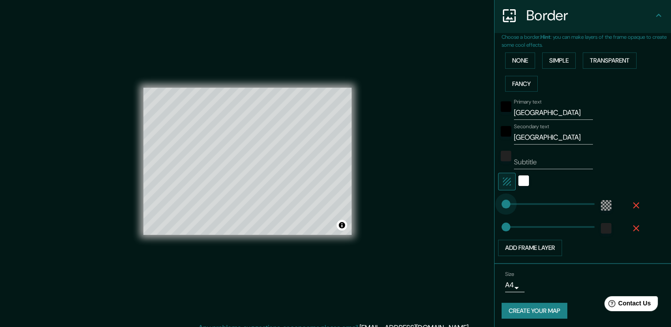
type input "26"
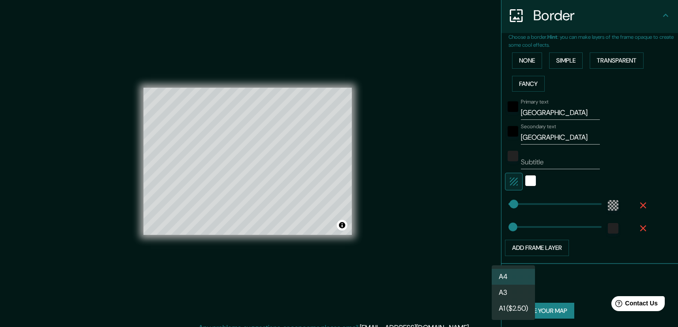
click at [512, 285] on body "Mappin Location Caracas, Distrito Capital, Venezuela Pins Style Layout Border C…" at bounding box center [339, 163] width 678 height 327
click at [507, 292] on li "A3" at bounding box center [513, 293] width 43 height 16
type input "a4"
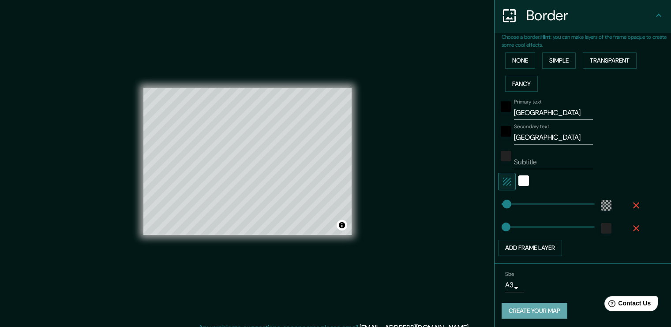
click at [522, 307] on button "Create your map" at bounding box center [535, 311] width 66 height 16
click at [518, 162] on input "Subtitle" at bounding box center [553, 162] width 79 height 14
click at [556, 282] on div "Size A3 a4" at bounding box center [583, 282] width 162 height 28
click at [519, 308] on button "Create your map" at bounding box center [535, 311] width 66 height 16
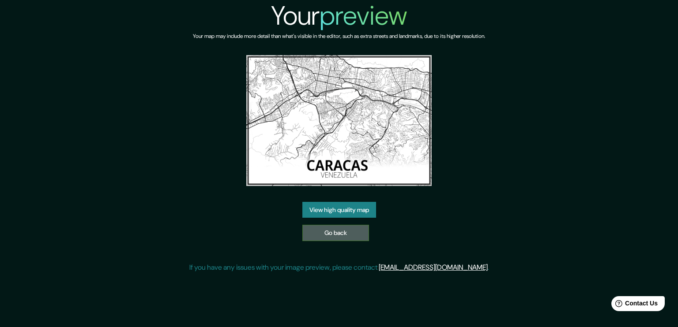
click at [341, 234] on link "Go back" at bounding box center [335, 233] width 67 height 16
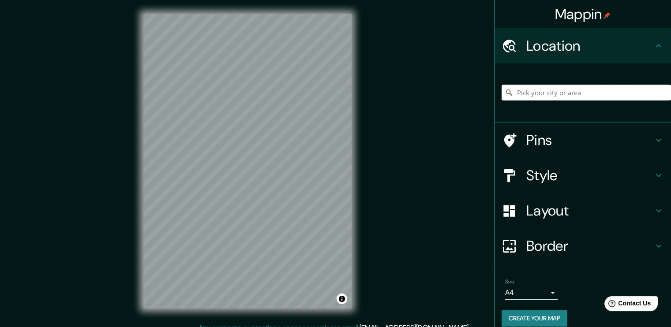
click at [547, 91] on input "Pick your city or area" at bounding box center [586, 93] width 169 height 16
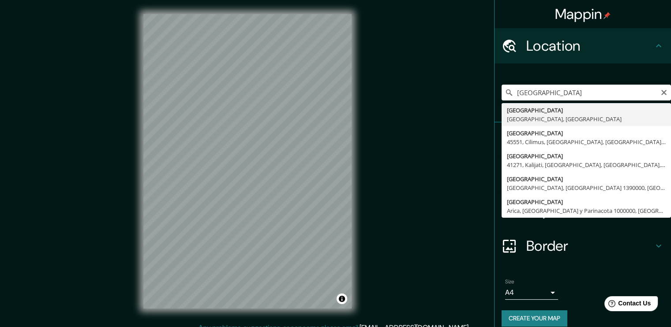
type input "[GEOGRAPHIC_DATA], [GEOGRAPHIC_DATA], [GEOGRAPHIC_DATA]"
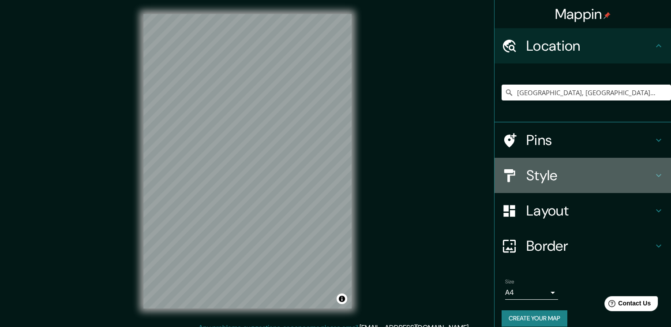
click at [653, 173] on icon at bounding box center [658, 175] width 11 height 11
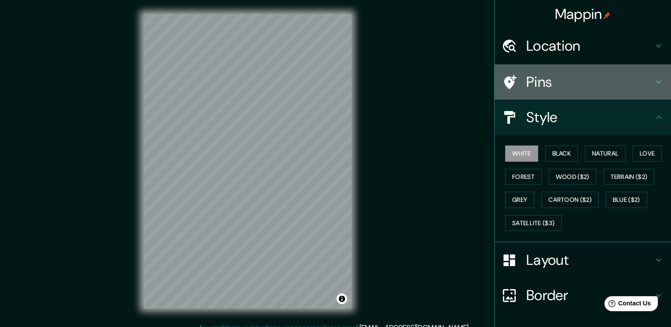
click at [653, 80] on icon at bounding box center [658, 82] width 11 height 11
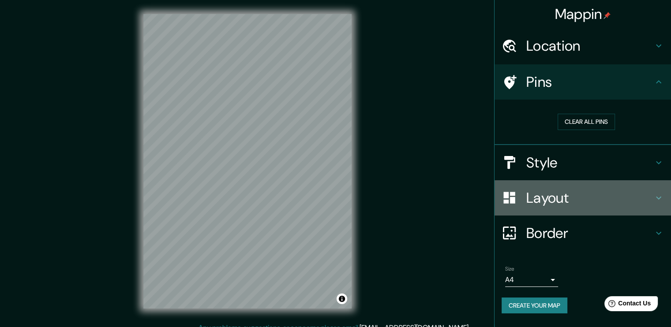
click at [643, 193] on h4 "Layout" at bounding box center [589, 198] width 127 height 18
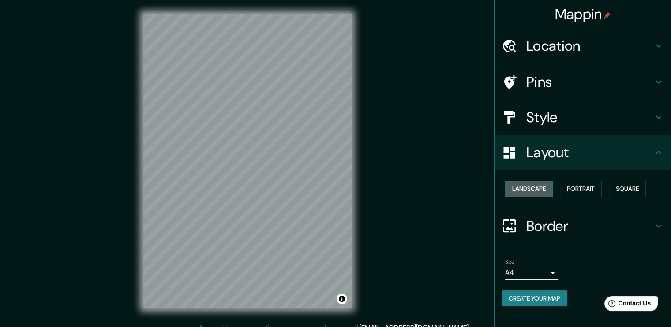
click at [529, 187] on button "Landscape" at bounding box center [529, 189] width 48 height 16
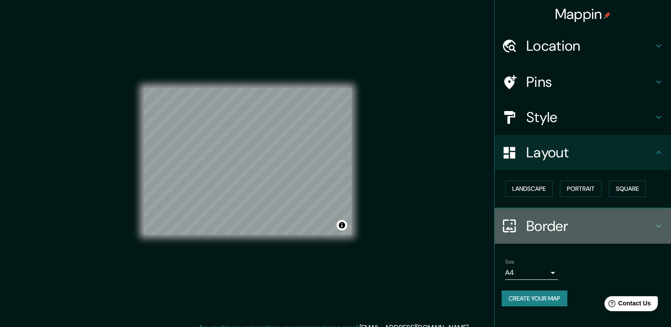
click at [617, 225] on h4 "Border" at bounding box center [589, 227] width 127 height 18
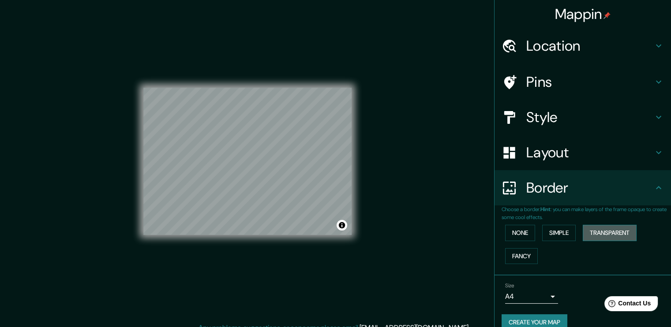
click at [604, 231] on button "Transparent" at bounding box center [610, 233] width 54 height 16
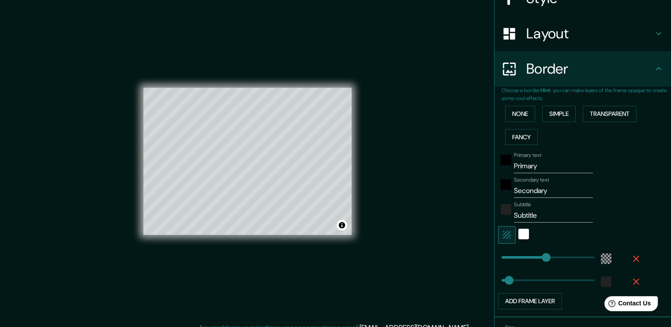
scroll to position [124, 0]
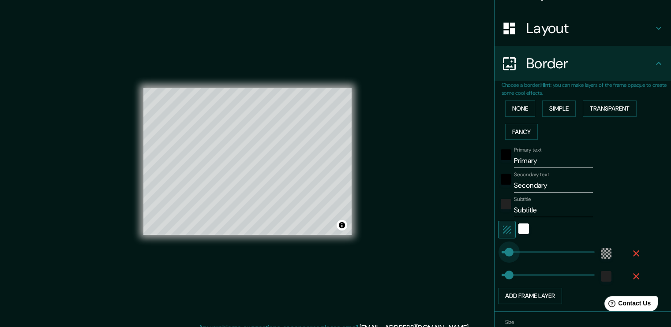
type input "35"
drag, startPoint x: 540, startPoint y: 251, endPoint x: 502, endPoint y: 251, distance: 38.4
type input "0"
drag, startPoint x: 502, startPoint y: 274, endPoint x: 494, endPoint y: 274, distance: 8.0
type input "12"
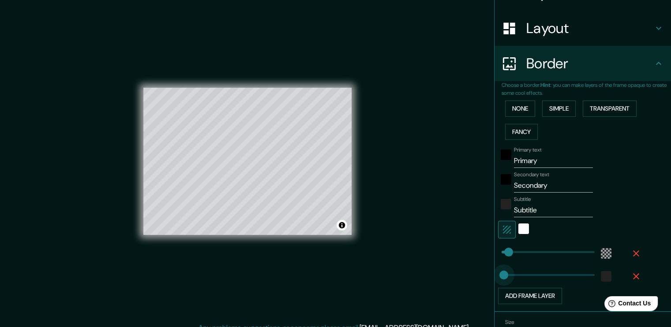
click at [499, 275] on span at bounding box center [503, 275] width 9 height 9
type input "26"
drag, startPoint x: 535, startPoint y: 162, endPoint x: 484, endPoint y: 161, distance: 51.2
click at [484, 161] on div "Mappin Location Caracas, Distrito Capital, Venezuela Pins Style Layout Border C…" at bounding box center [335, 168] width 671 height 337
type input "CARACAS"
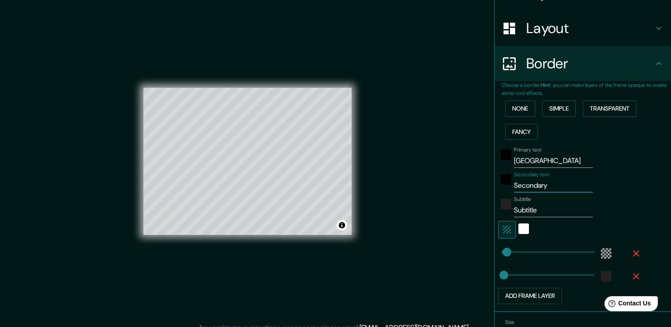
drag, startPoint x: 548, startPoint y: 182, endPoint x: 487, endPoint y: 186, distance: 61.0
click at [494, 186] on div "Mappin Location Caracas, Distrito Capital, Venezuela Pins Style Layout Border C…" at bounding box center [582, 163] width 177 height 327
type input "VENEZUELA"
drag, startPoint x: 541, startPoint y: 214, endPoint x: 502, endPoint y: 213, distance: 38.8
click at [502, 213] on div "Subtitle Subtitle" at bounding box center [570, 206] width 145 height 21
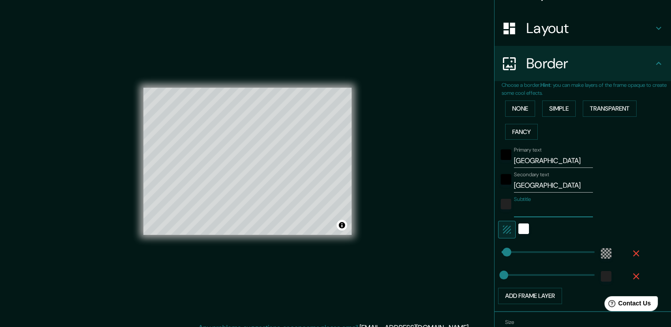
scroll to position [173, 0]
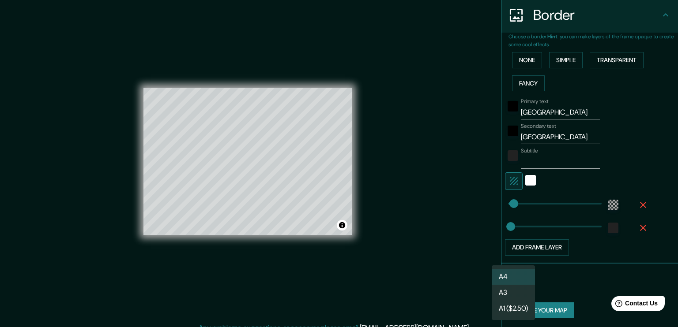
click at [511, 285] on body "Mappin Location Caracas, Distrito Capital, Venezuela Pins Style Layout Border C…" at bounding box center [339, 163] width 678 height 327
click at [506, 291] on li "A3" at bounding box center [513, 293] width 43 height 16
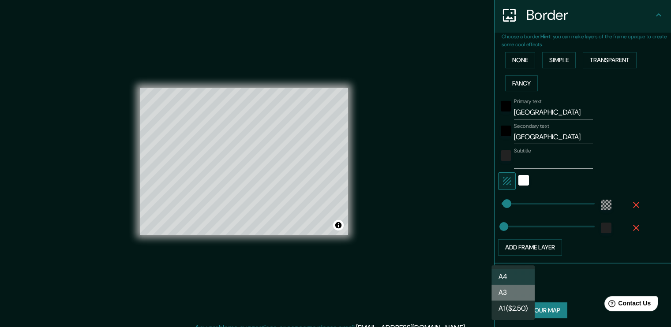
type input "a4"
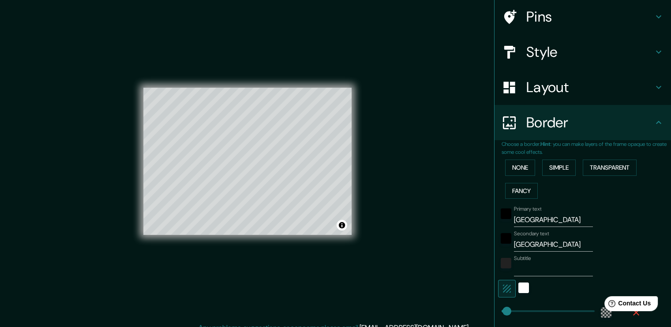
scroll to position [42, 0]
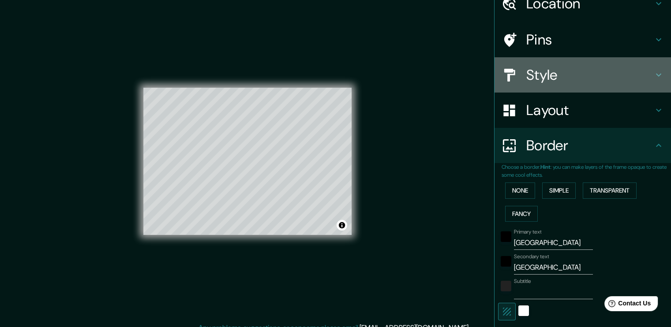
click at [623, 69] on h4 "Style" at bounding box center [589, 75] width 127 height 18
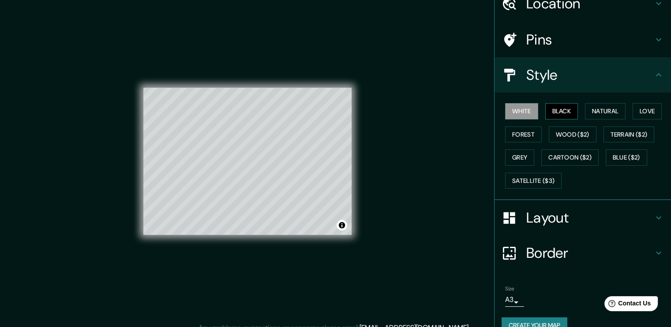
click at [553, 109] on button "Black" at bounding box center [561, 111] width 33 height 16
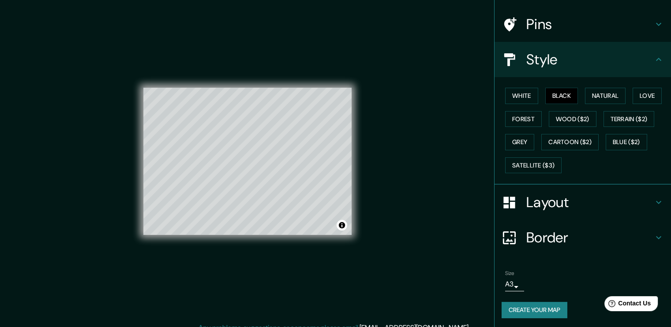
click at [528, 313] on button "Create your map" at bounding box center [535, 310] width 66 height 16
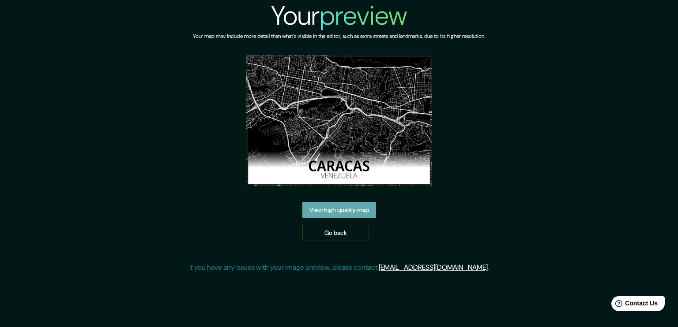
click at [344, 208] on link "View high quality map" at bounding box center [339, 210] width 74 height 16
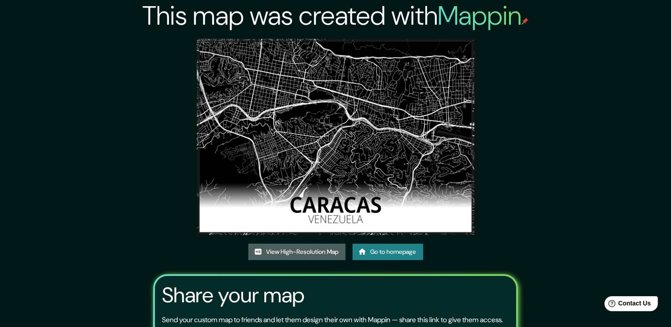
click at [310, 251] on link "View High-Resolution Map" at bounding box center [296, 252] width 97 height 16
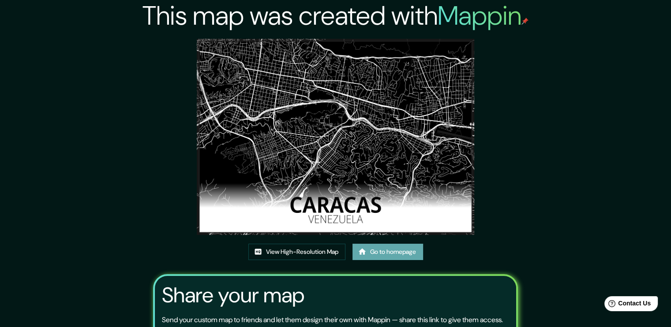
click at [379, 249] on link "Go to homepage" at bounding box center [388, 252] width 71 height 16
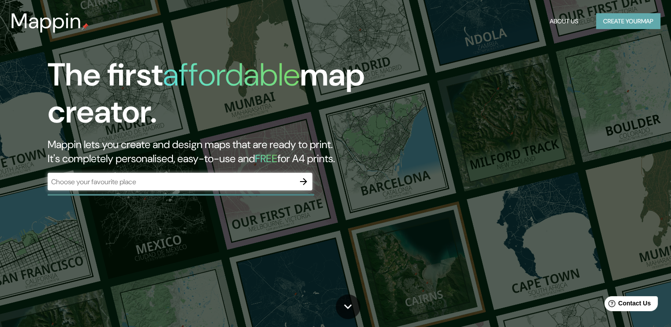
click at [618, 23] on button "Create your map" at bounding box center [628, 21] width 64 height 16
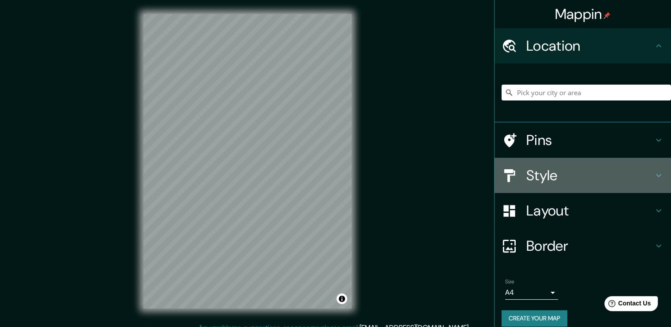
click at [626, 175] on h4 "Style" at bounding box center [589, 176] width 127 height 18
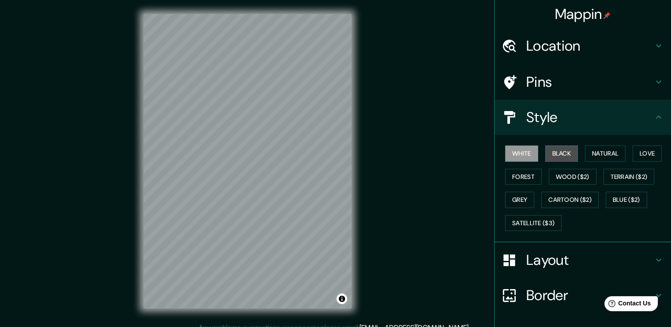
click at [557, 153] on button "Black" at bounding box center [561, 154] width 33 height 16
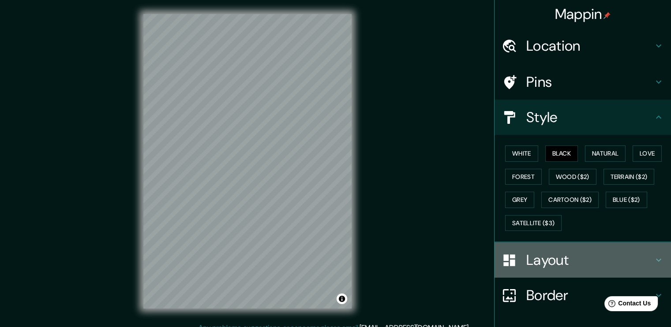
click at [623, 260] on h4 "Layout" at bounding box center [589, 260] width 127 height 18
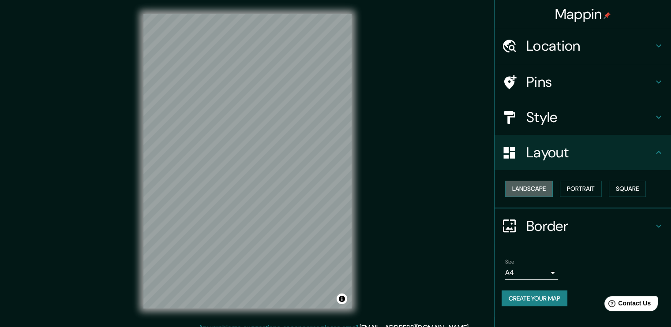
click at [528, 186] on button "Landscape" at bounding box center [529, 189] width 48 height 16
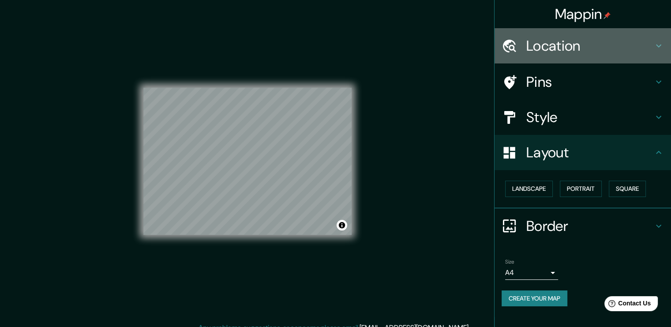
click at [659, 45] on icon at bounding box center [658, 46] width 11 height 11
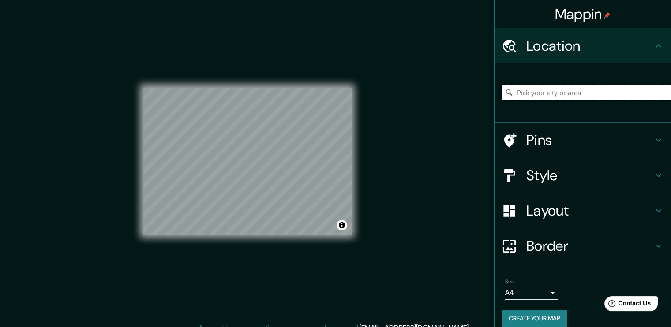
click at [535, 92] on input "Pick your city or area" at bounding box center [586, 93] width 169 height 16
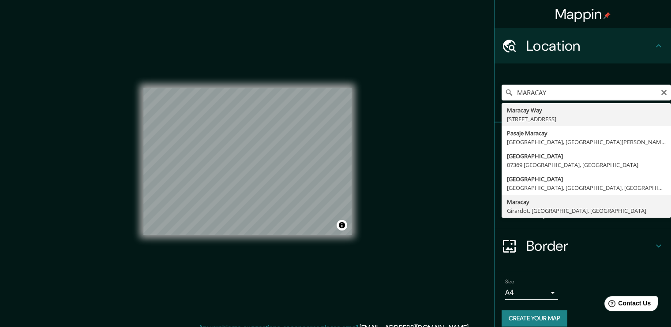
type input "Maracay, Girardot, Aragua, Venezuela"
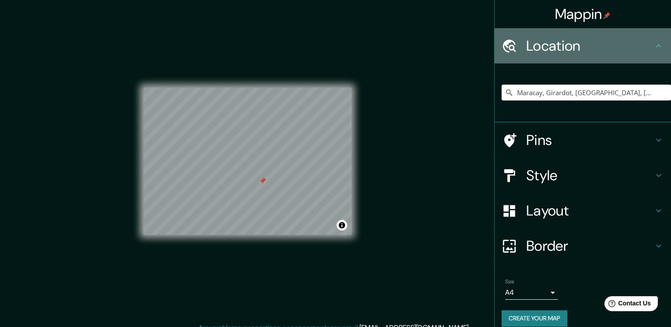
click at [653, 43] on icon at bounding box center [658, 46] width 11 height 11
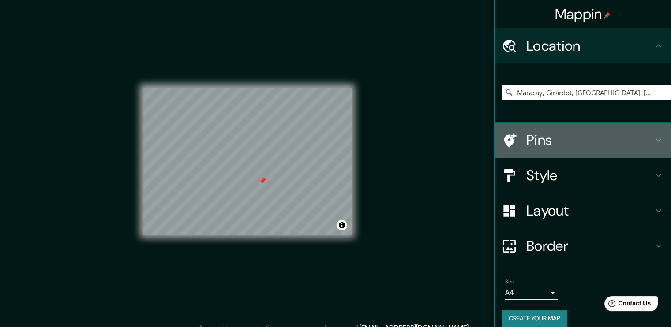
click at [632, 145] on h4 "Pins" at bounding box center [589, 140] width 127 height 18
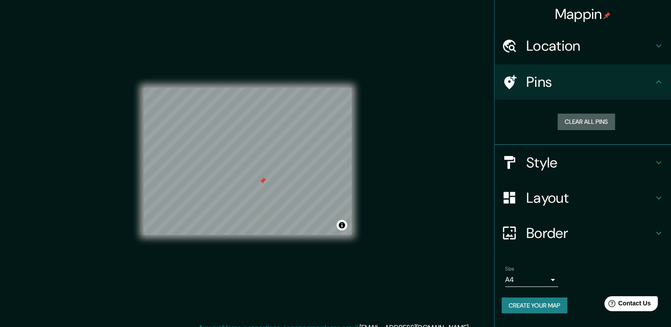
click at [589, 123] on button "Clear all pins" at bounding box center [586, 122] width 57 height 16
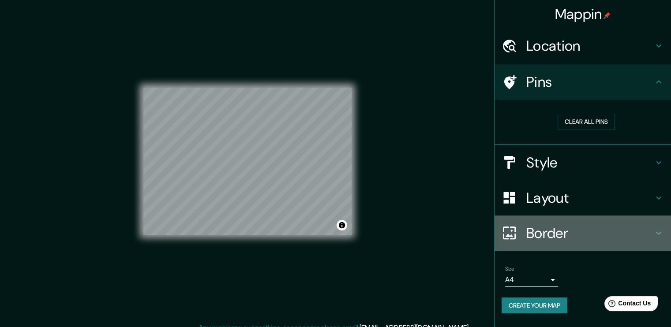
click at [612, 231] on h4 "Border" at bounding box center [589, 234] width 127 height 18
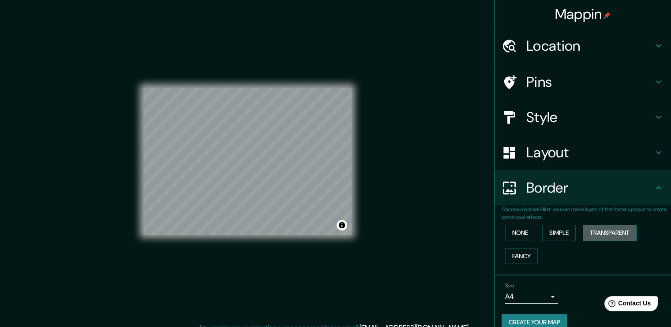
click at [600, 235] on button "Transparent" at bounding box center [610, 233] width 54 height 16
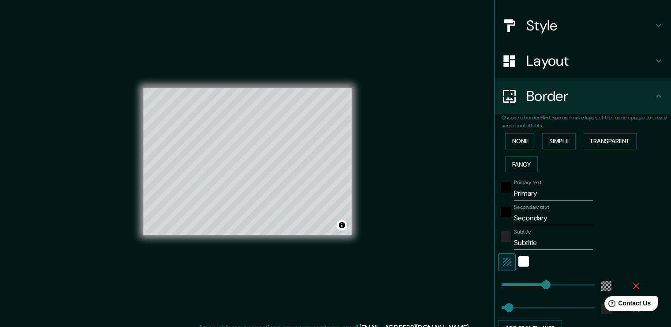
scroll to position [93, 0]
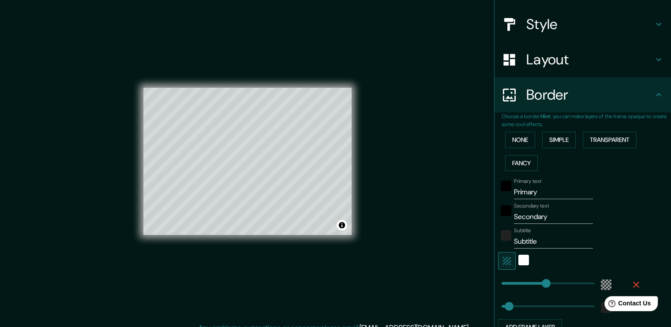
type input "227"
type input "14"
type input "23"
drag, startPoint x: 540, startPoint y: 282, endPoint x: 499, endPoint y: 285, distance: 40.7
drag, startPoint x: 544, startPoint y: 191, endPoint x: 498, endPoint y: 191, distance: 46.3
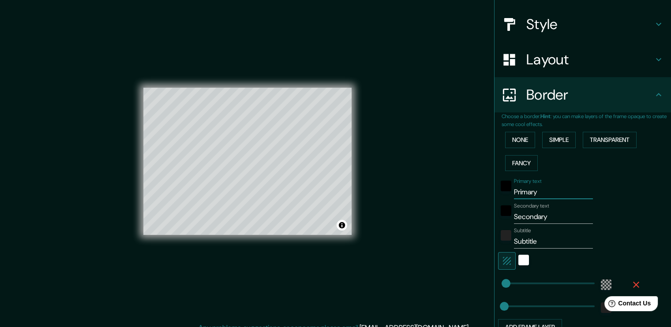
click at [498, 191] on div "Primary text Primary" at bounding box center [570, 188] width 145 height 21
type input "MARACAY"
drag, startPoint x: 554, startPoint y: 217, endPoint x: 486, endPoint y: 226, distance: 69.0
click at [486, 226] on div "Mappin Location Maracay, Girardot, Aragua, Venezuela Pins Style Layout Border C…" at bounding box center [335, 168] width 671 height 337
type input "ARAGUA"
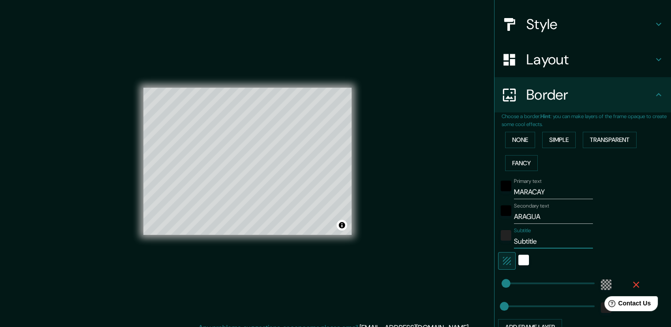
drag, startPoint x: 537, startPoint y: 244, endPoint x: 493, endPoint y: 246, distance: 43.7
click at [498, 246] on div "Subtitle Subtitle" at bounding box center [570, 238] width 145 height 21
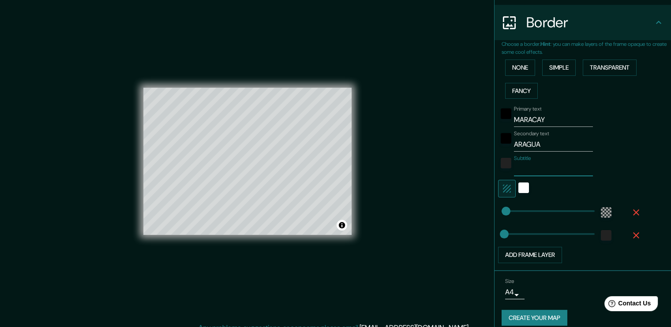
scroll to position [167, 0]
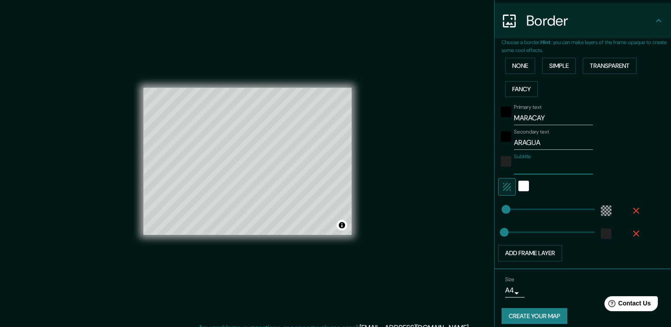
paste input "10.247325653013402, -67.60002778712888"
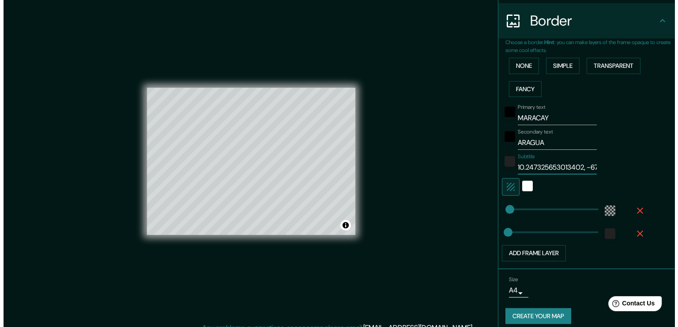
scroll to position [0, 67]
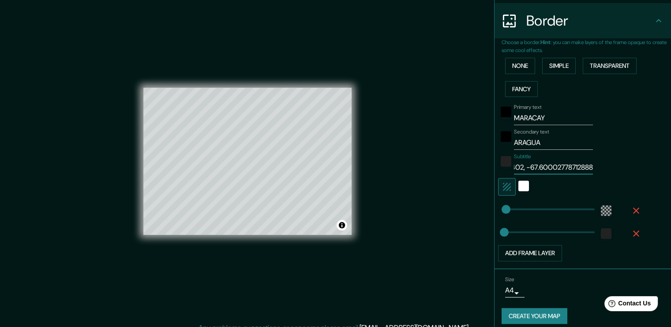
type input "10.247325653013402, -67.60002778712888"
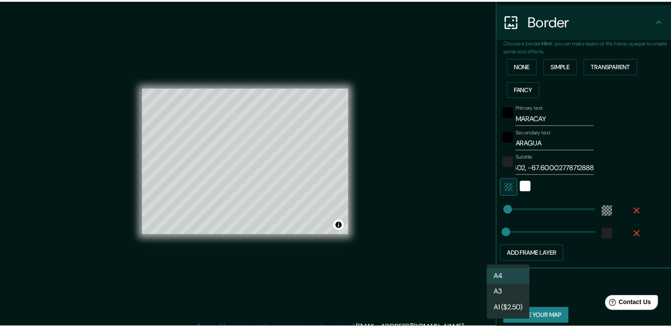
scroll to position [0, 0]
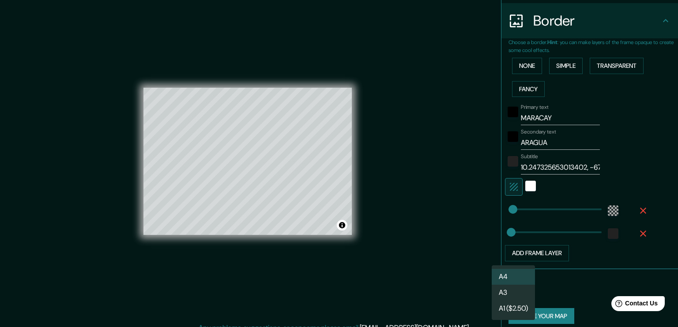
click at [512, 291] on body "Mappin Location Maracay, Girardot, Aragua, Venezuela Pins Style Layout Border C…" at bounding box center [339, 163] width 678 height 327
click at [501, 291] on li "A3" at bounding box center [513, 293] width 43 height 16
type input "a4"
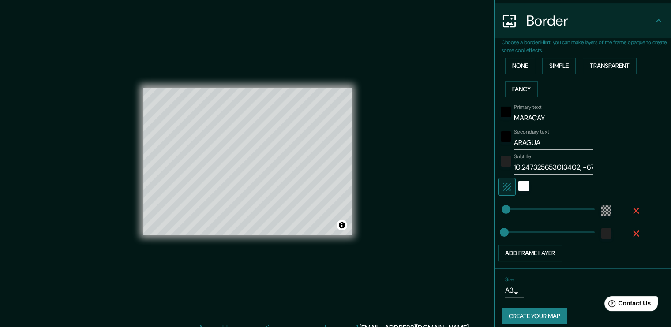
click at [537, 315] on button "Create your map" at bounding box center [535, 316] width 66 height 16
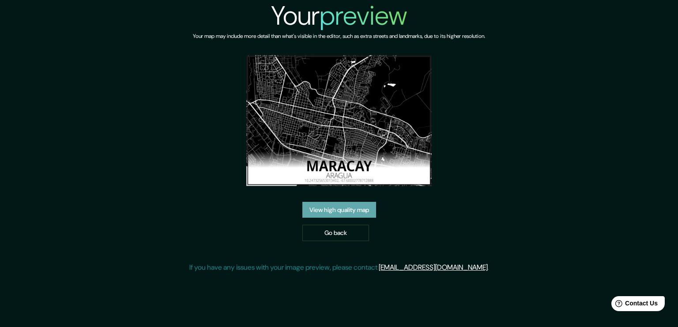
click at [335, 209] on link "View high quality map" at bounding box center [339, 210] width 74 height 16
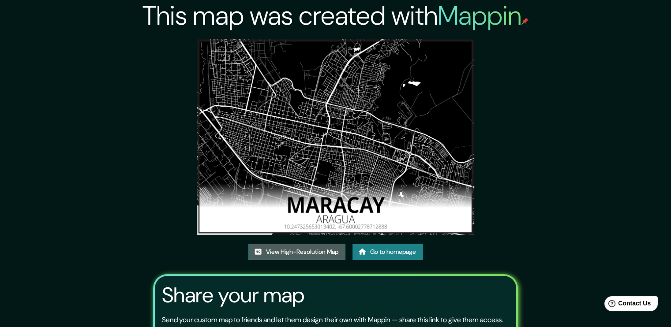
click at [295, 252] on link "View High-Resolution Map" at bounding box center [296, 252] width 97 height 16
